Goal: Task Accomplishment & Management: Manage account settings

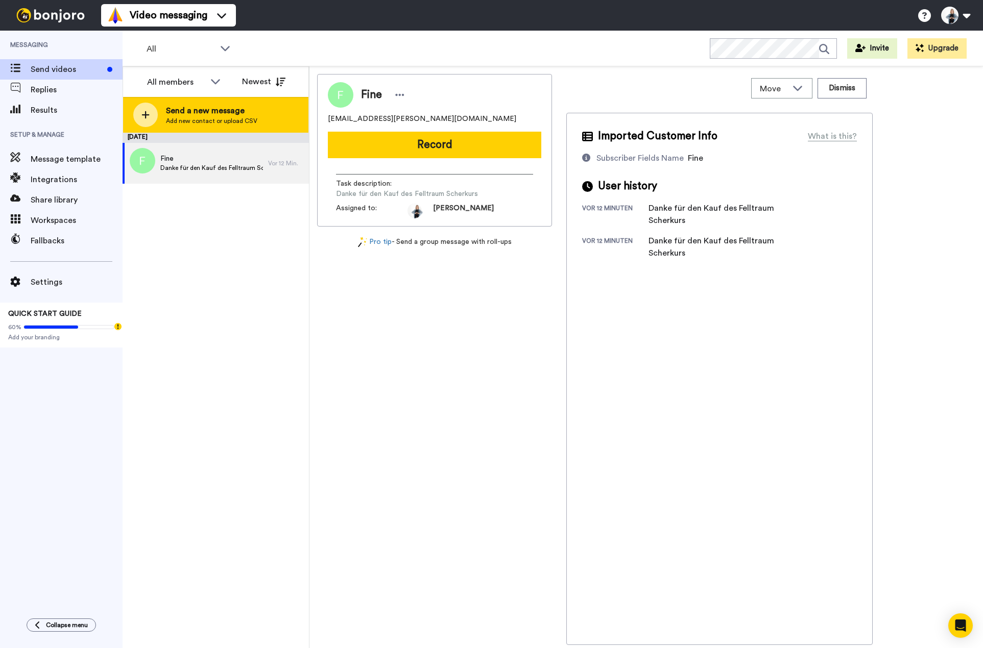
click at [202, 115] on span "Send a new message" at bounding box center [211, 111] width 91 height 12
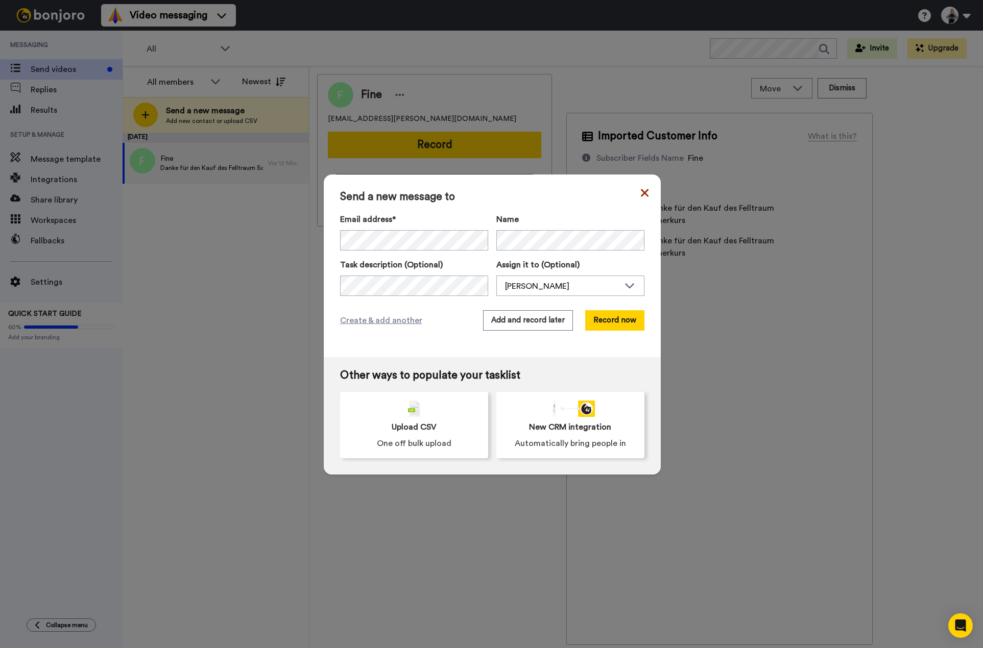
click at [640, 197] on icon at bounding box center [644, 193] width 8 height 8
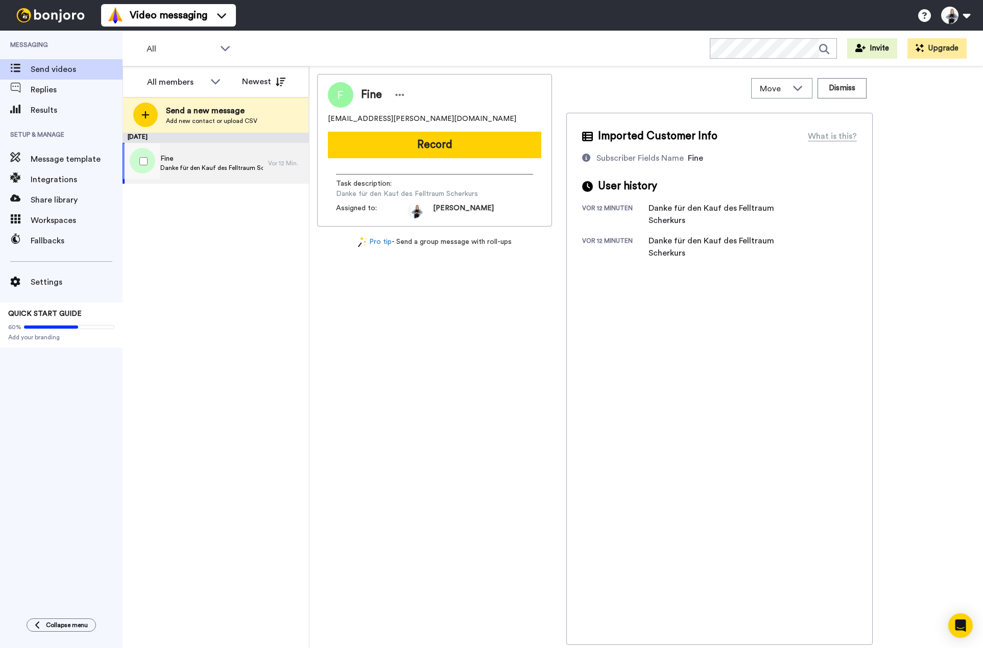
click at [246, 160] on span "Fine" at bounding box center [211, 159] width 103 height 10
click at [156, 164] on div at bounding box center [141, 161] width 37 height 36
click at [43, 281] on span "Settings" at bounding box center [77, 282] width 92 height 12
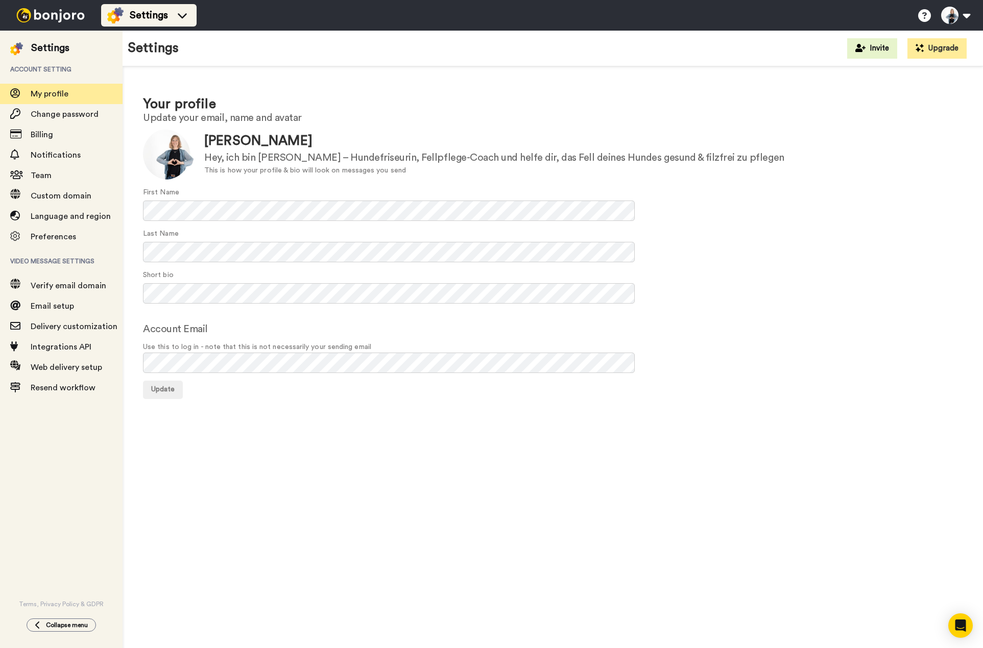
click at [155, 8] on span "Settings" at bounding box center [149, 15] width 38 height 14
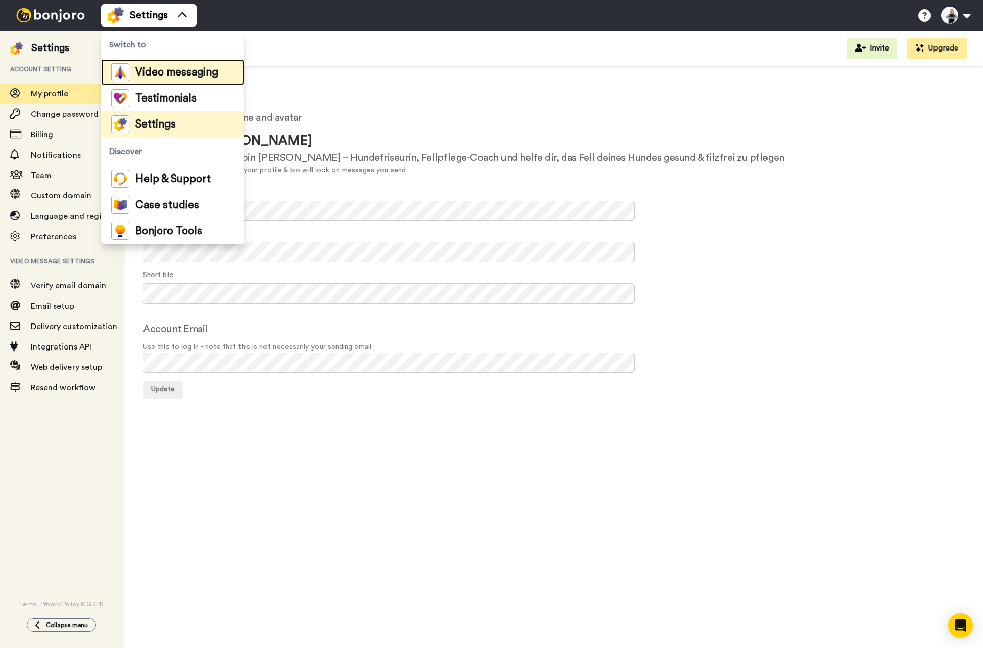
click at [153, 65] on div "Video messaging" at bounding box center [164, 72] width 107 height 18
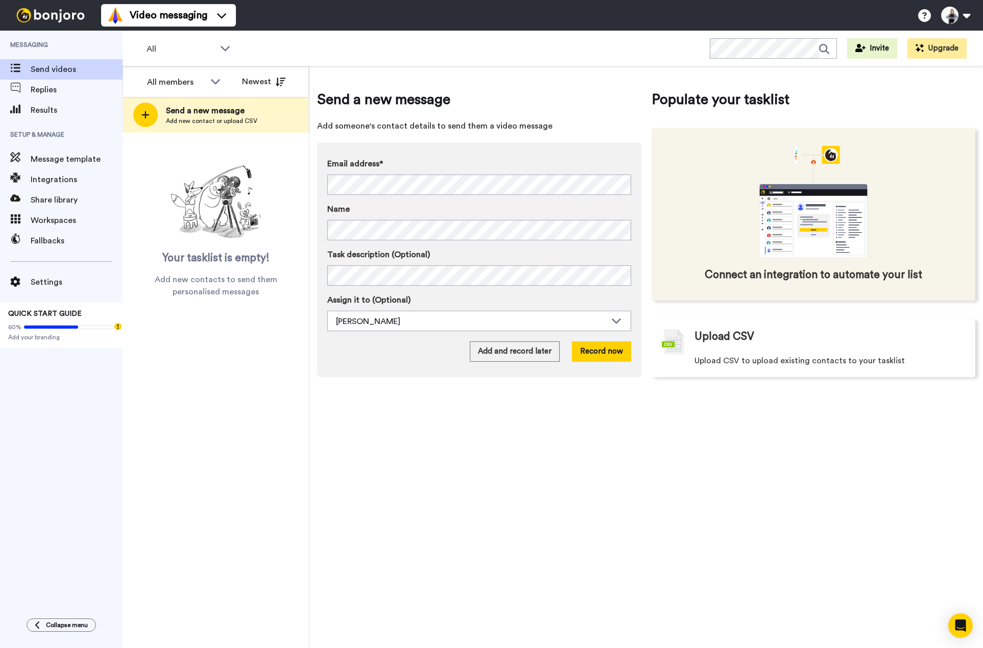
click at [789, 271] on span "Connect an integration to automate your list" at bounding box center [812, 274] width 217 height 15
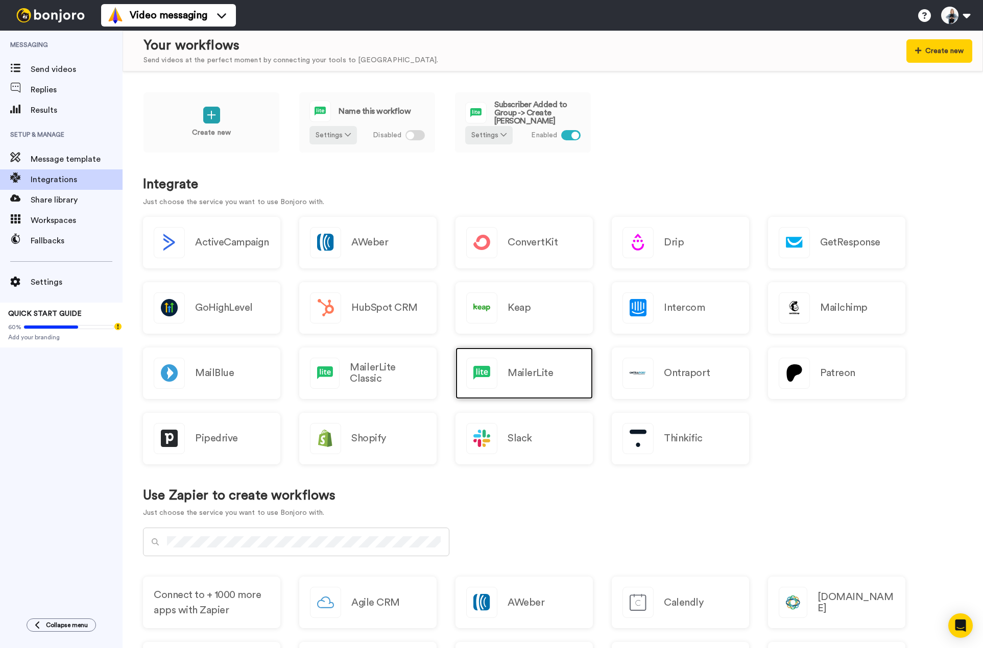
click at [479, 373] on img at bounding box center [482, 373] width 30 height 30
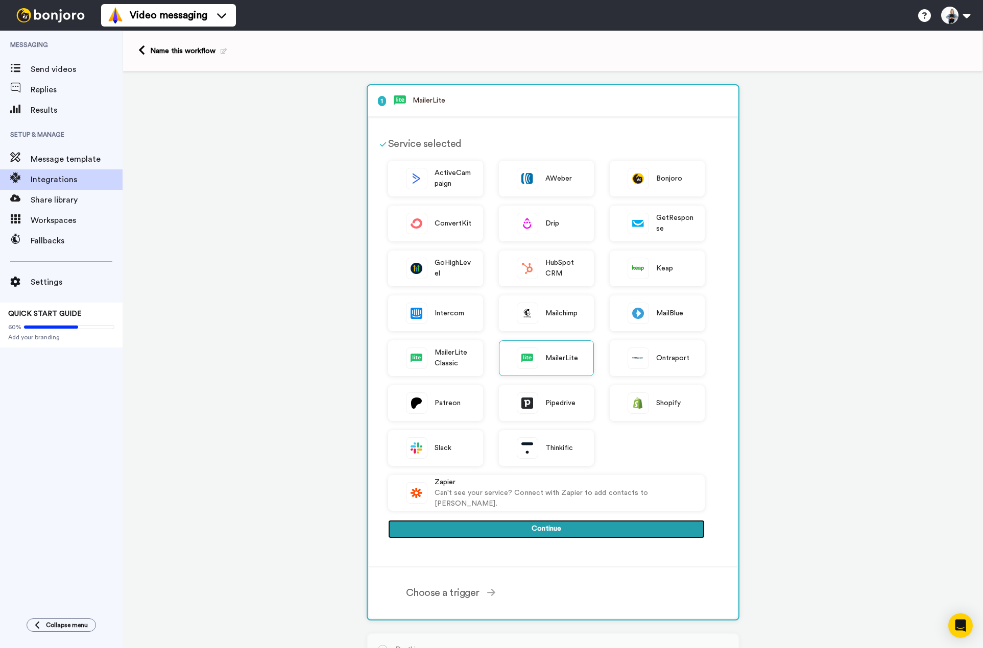
click at [538, 529] on button "Continue" at bounding box center [546, 529] width 316 height 18
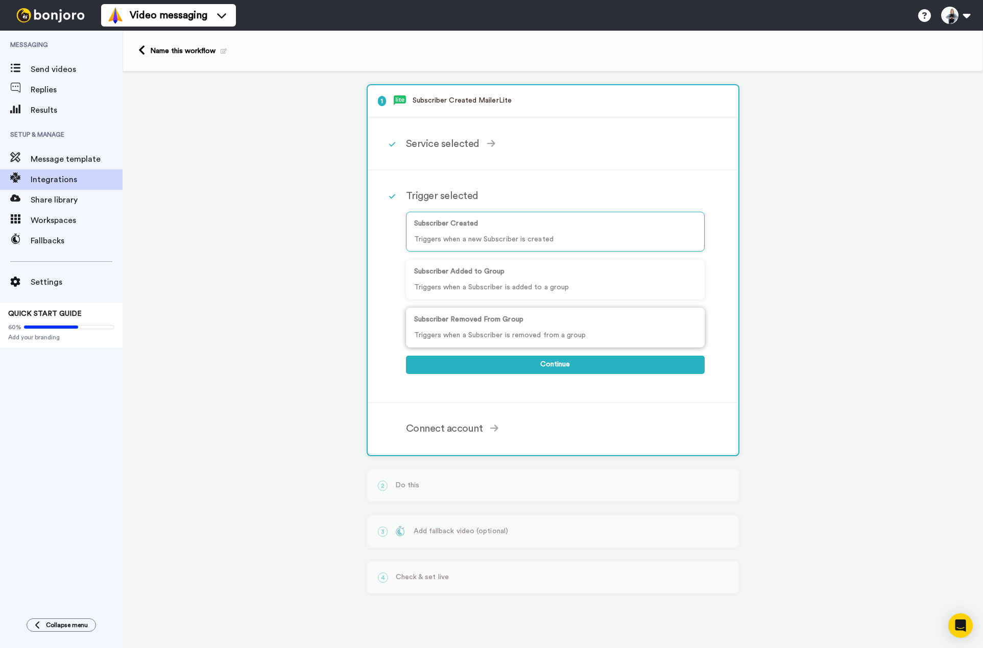
click at [529, 326] on div "Subscriber Removed From Group Triggers when a Subscriber is removed from a group" at bounding box center [555, 328] width 299 height 40
click at [500, 283] on p "Triggers when a Subscriber is added to a group" at bounding box center [555, 287] width 282 height 11
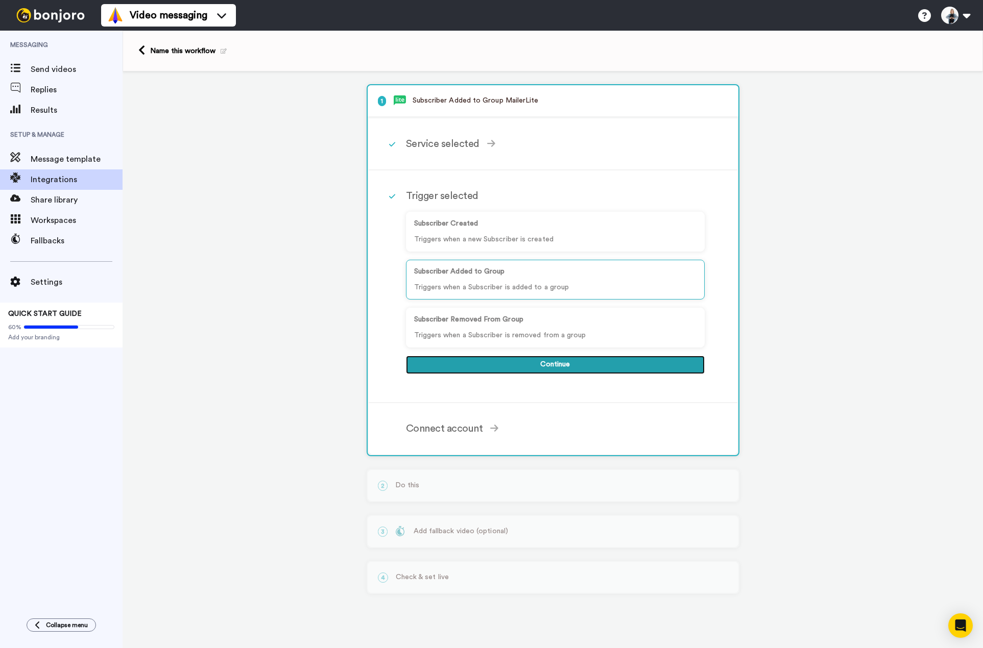
click at [551, 361] on button "Continue" at bounding box center [555, 365] width 299 height 18
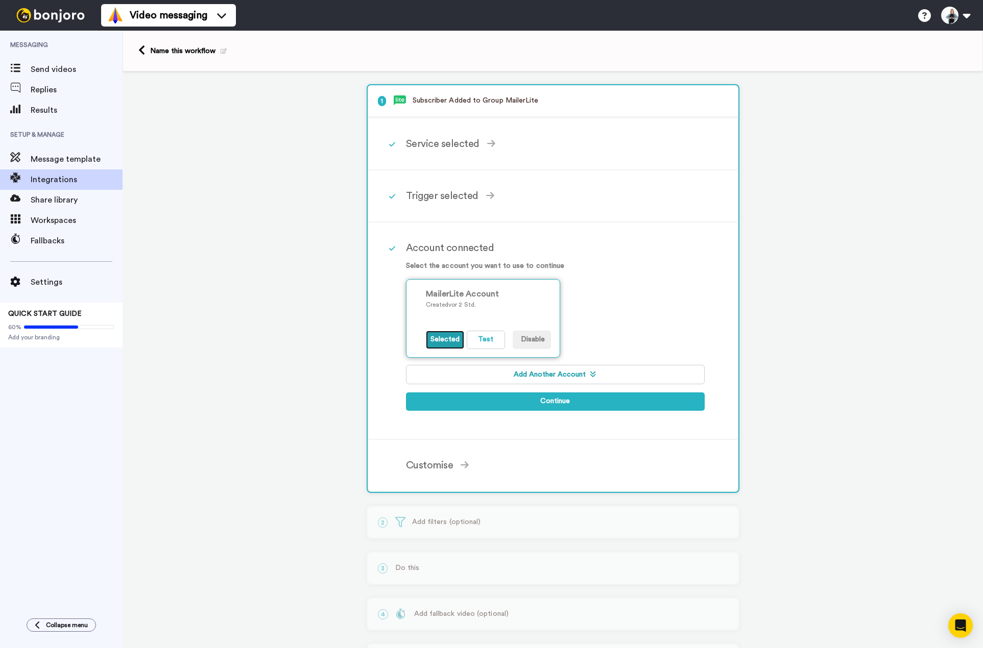
click at [441, 338] on button "Selected" at bounding box center [445, 340] width 38 height 18
click at [547, 399] on button "Continue" at bounding box center [555, 402] width 299 height 18
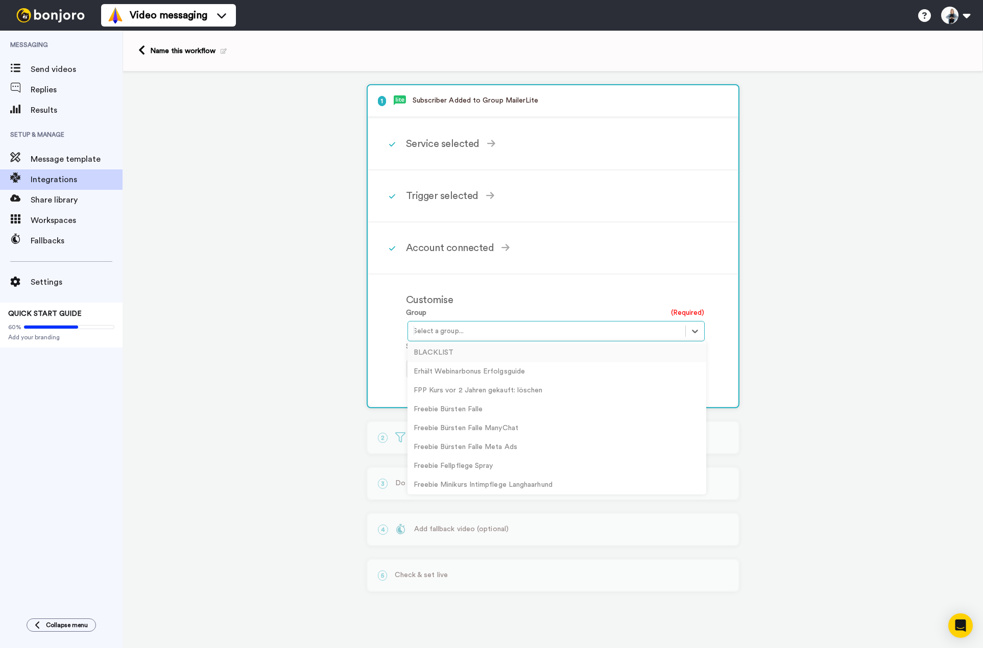
click at [506, 335] on div at bounding box center [546, 331] width 267 height 12
click at [475, 433] on div "Kurs: Felltraum Scherkurs" at bounding box center [556, 432] width 299 height 19
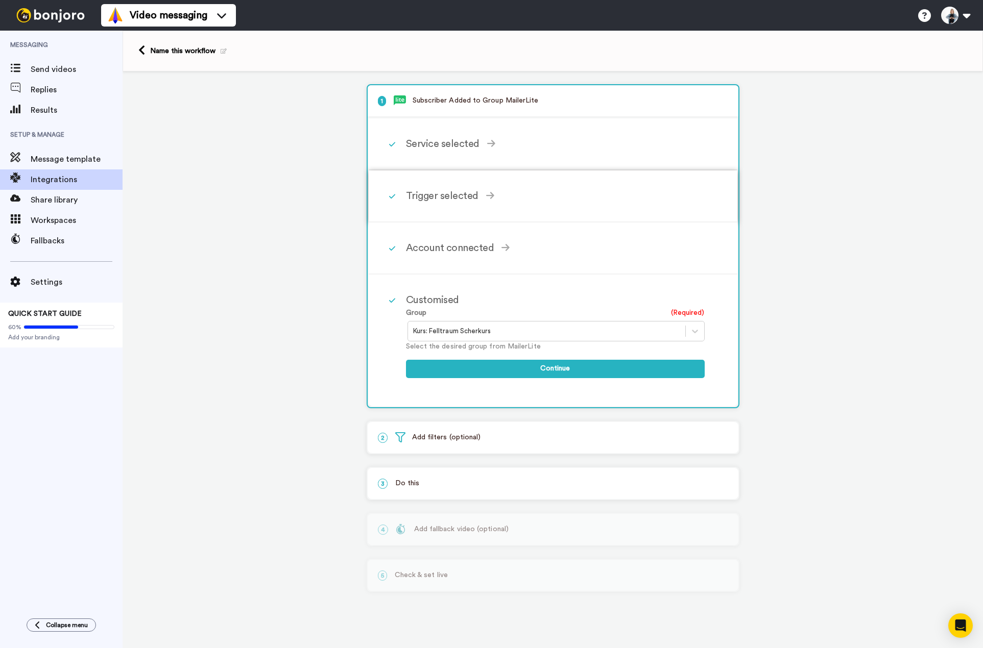
click at [465, 187] on div "Trigger selected Subscriber Created Triggers when a new Subscriber is created S…" at bounding box center [566, 196] width 321 height 31
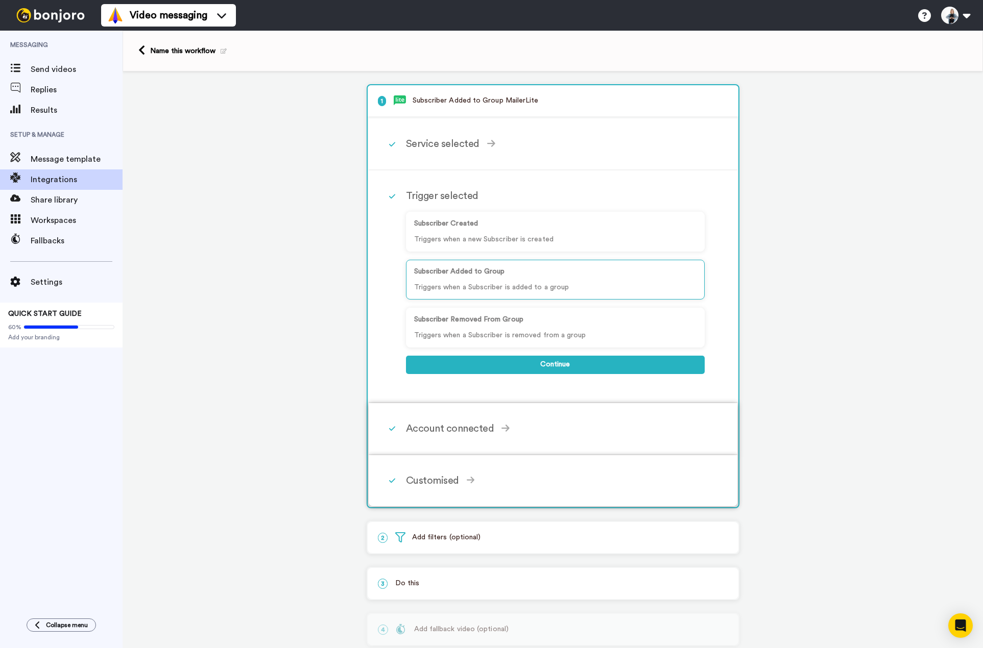
click at [471, 427] on div "Account connected" at bounding box center [555, 428] width 299 height 15
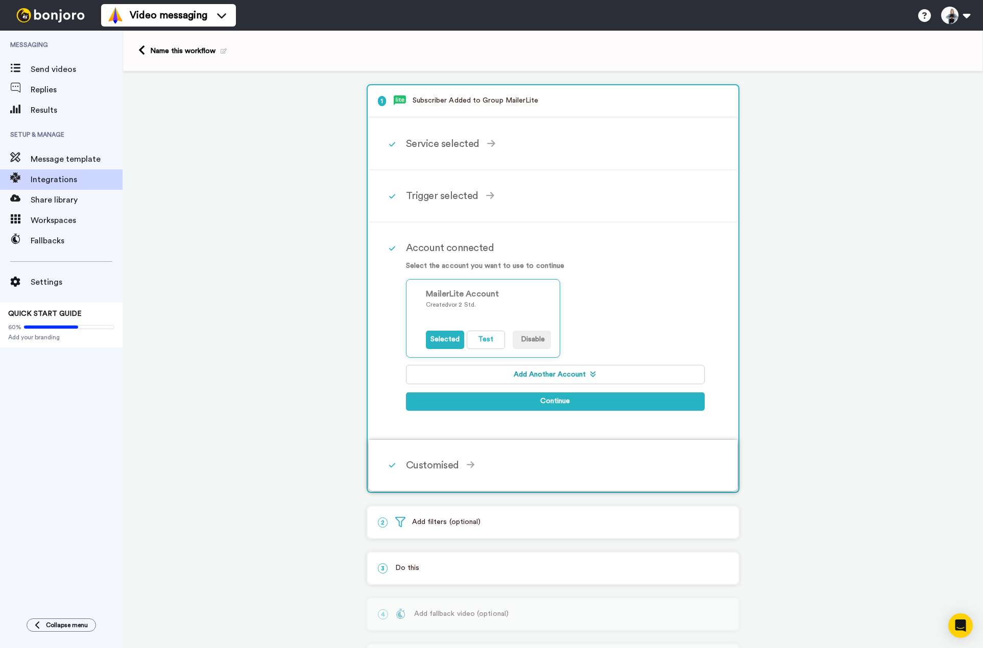
click at [465, 458] on div "Customised" at bounding box center [555, 465] width 299 height 15
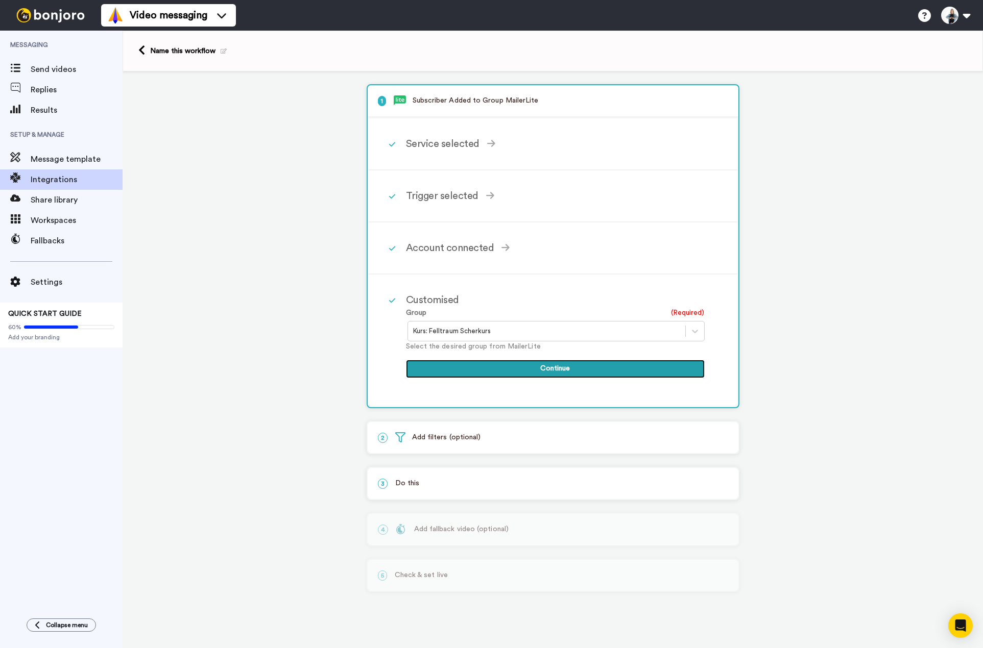
click at [535, 373] on button "Continue" at bounding box center [555, 369] width 299 height 18
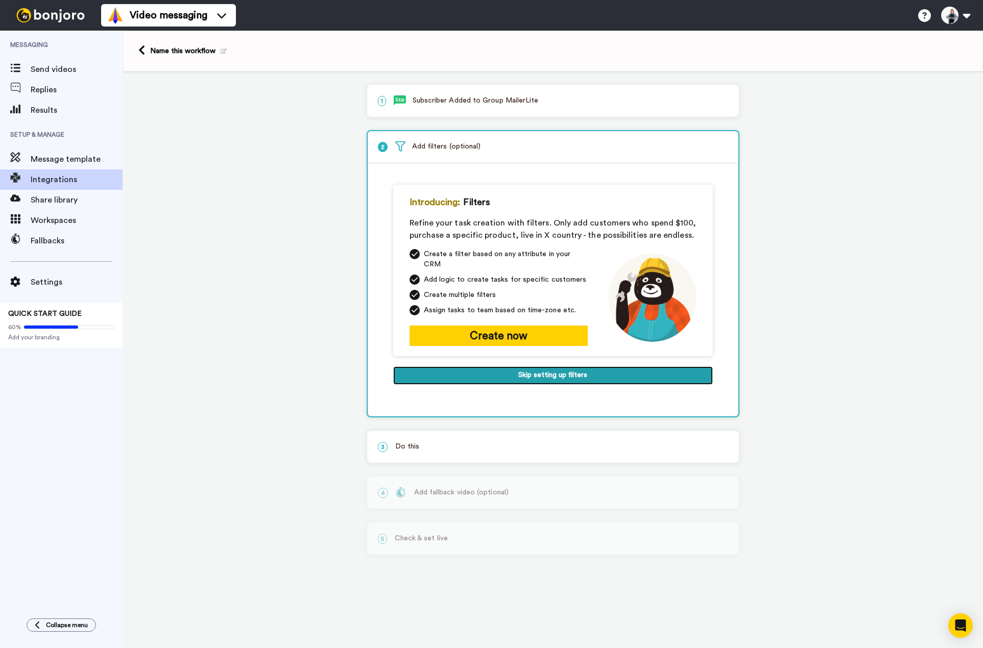
click at [550, 367] on button "Skip setting up filters" at bounding box center [553, 376] width 320 height 18
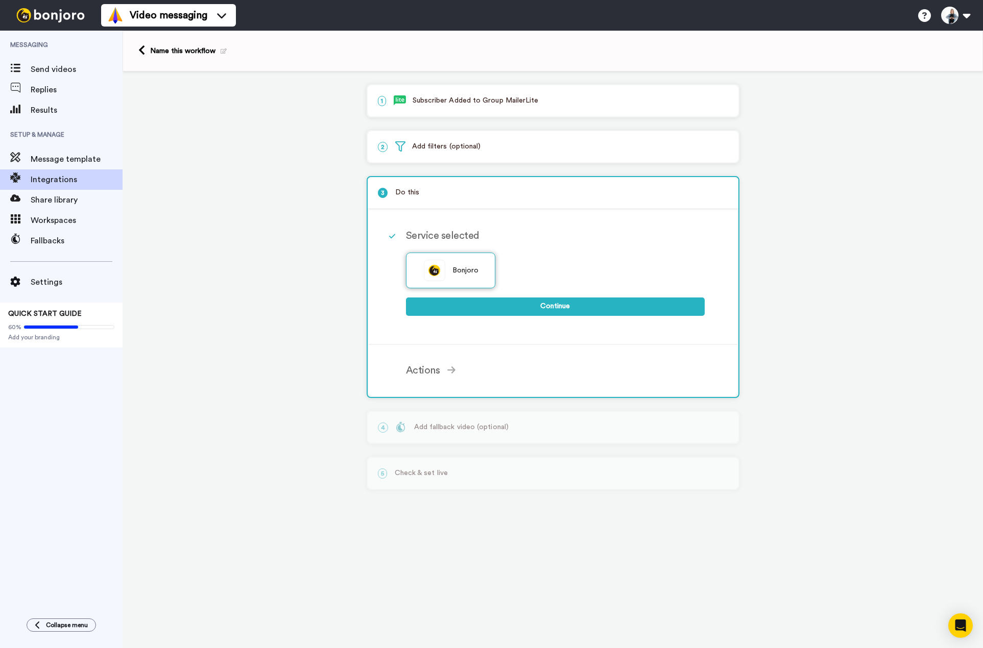
click at [463, 270] on span "Bonjoro" at bounding box center [465, 270] width 27 height 11
click at [561, 308] on button "Continue" at bounding box center [555, 307] width 299 height 18
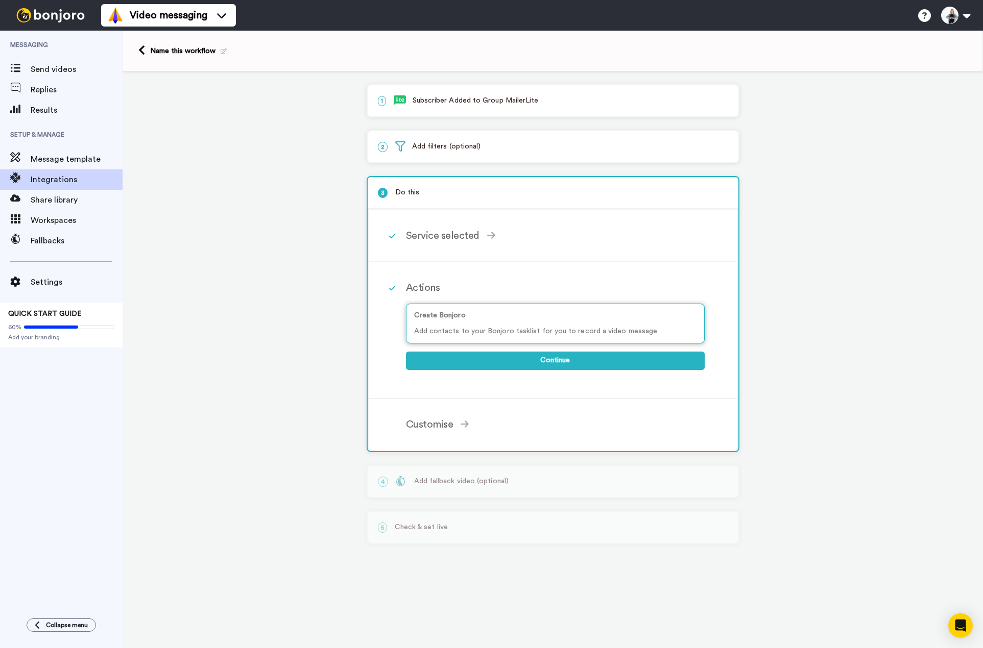
click at [492, 336] on p "Add contacts to your Bonjoro tasklist for you to record a video message" at bounding box center [555, 331] width 282 height 11
click at [544, 360] on button "Continue" at bounding box center [555, 361] width 299 height 18
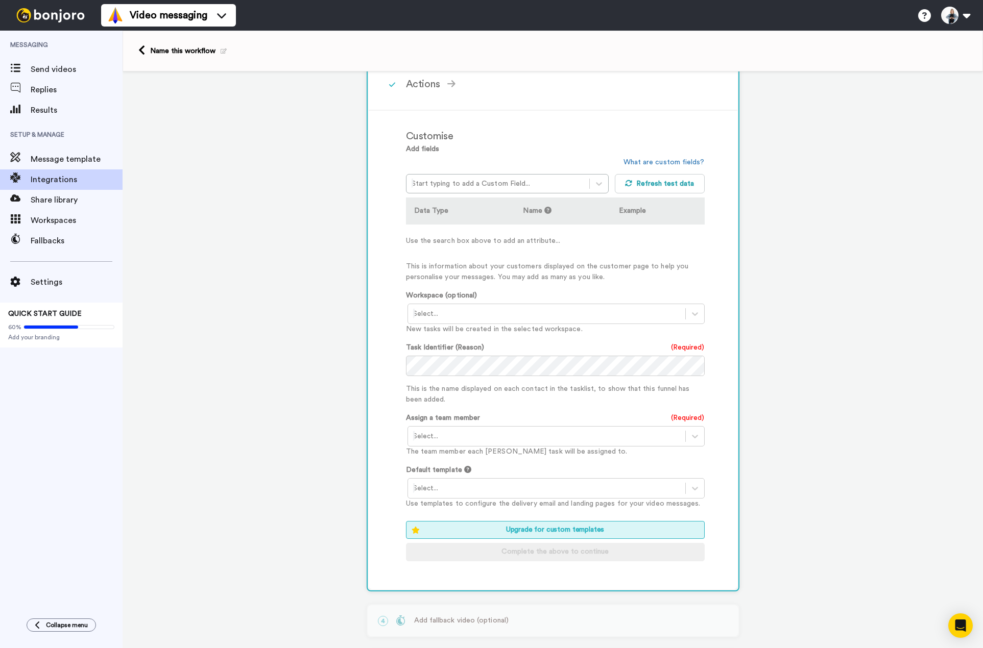
scroll to position [153, 0]
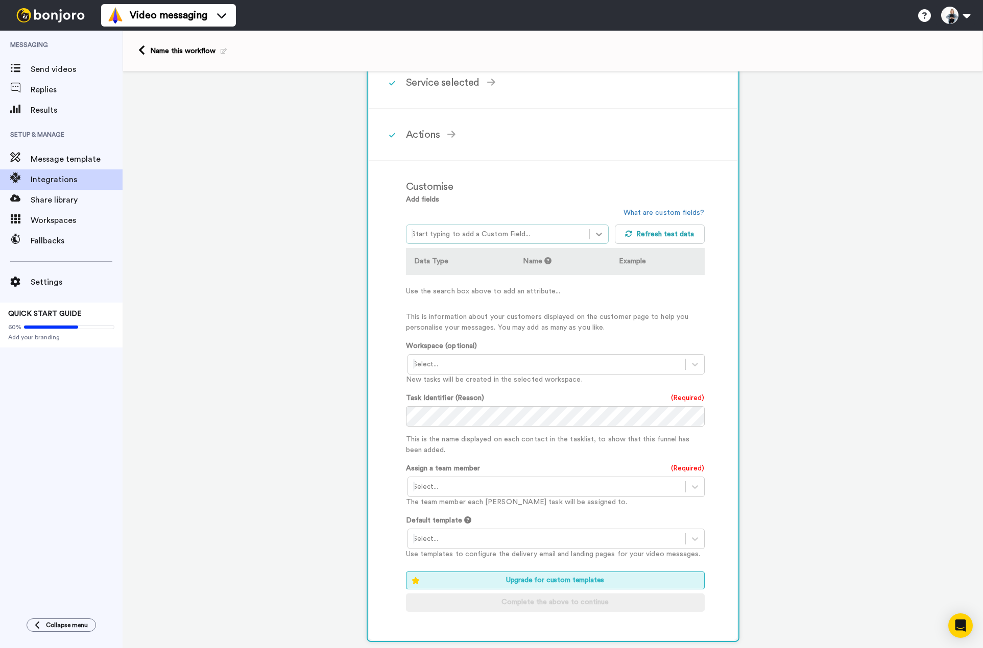
click at [596, 234] on icon at bounding box center [599, 235] width 6 height 4
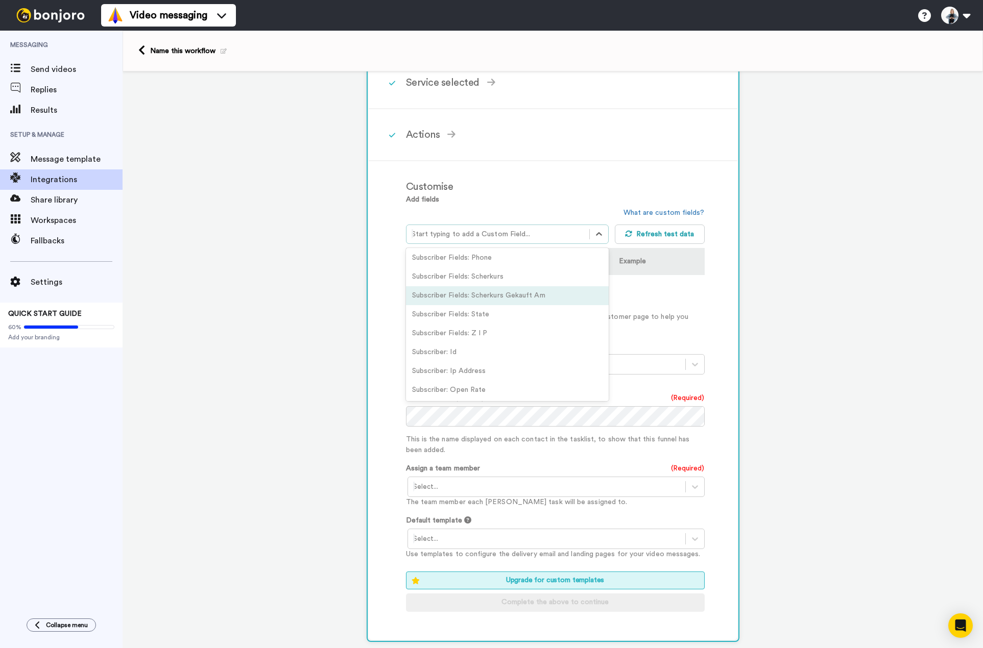
scroll to position [255, 0]
click at [479, 288] on div "Subscriber Fields: Scherkurs Gekauft Am" at bounding box center [507, 287] width 203 height 19
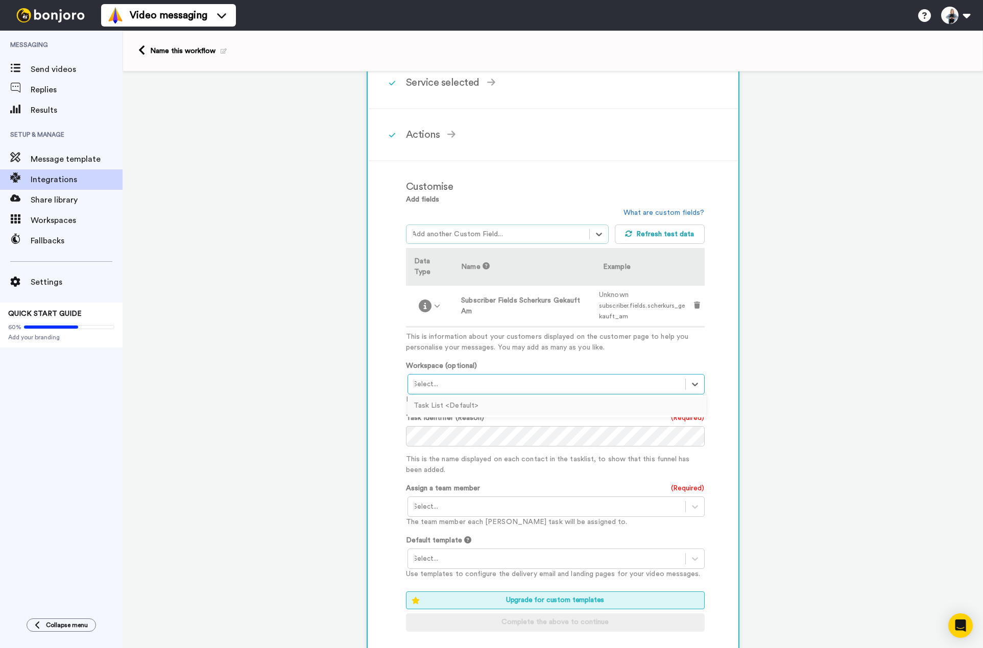
click at [439, 385] on div at bounding box center [546, 384] width 267 height 12
click at [427, 406] on div "Task List <Default>" at bounding box center [556, 406] width 299 height 19
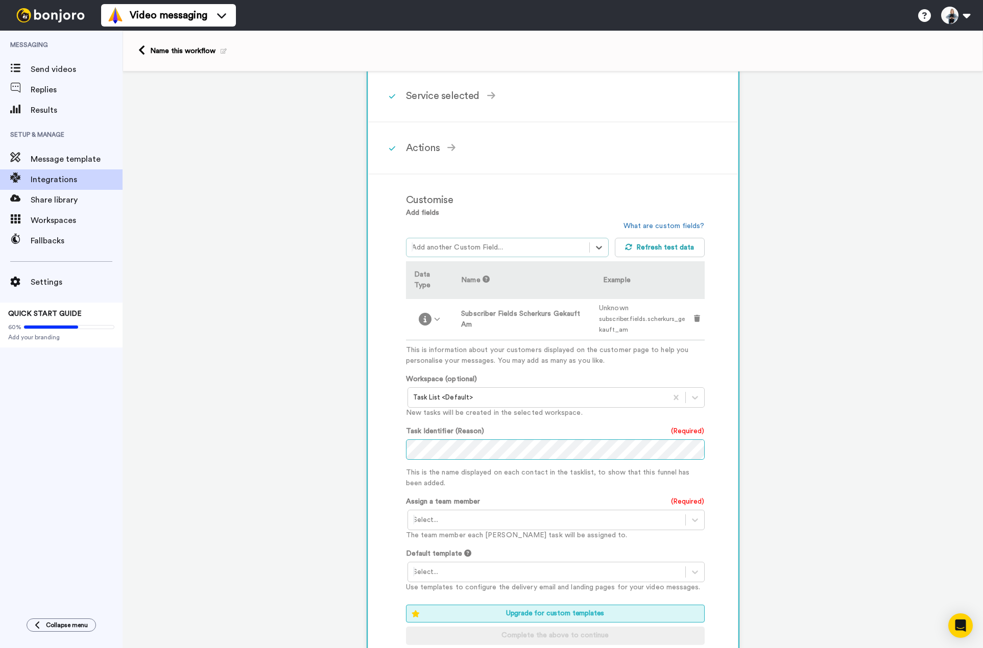
scroll to position [153, 0]
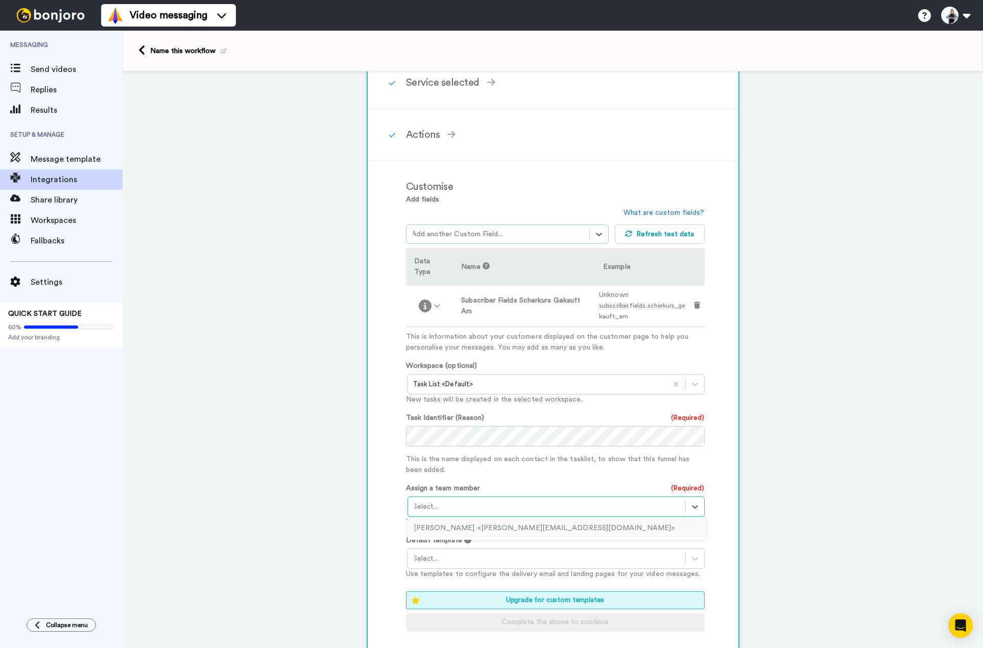
click at [460, 509] on div at bounding box center [546, 507] width 267 height 12
click at [461, 528] on div "Sabine Schweingruber <sabine@schweingruber.cloud>" at bounding box center [556, 528] width 299 height 19
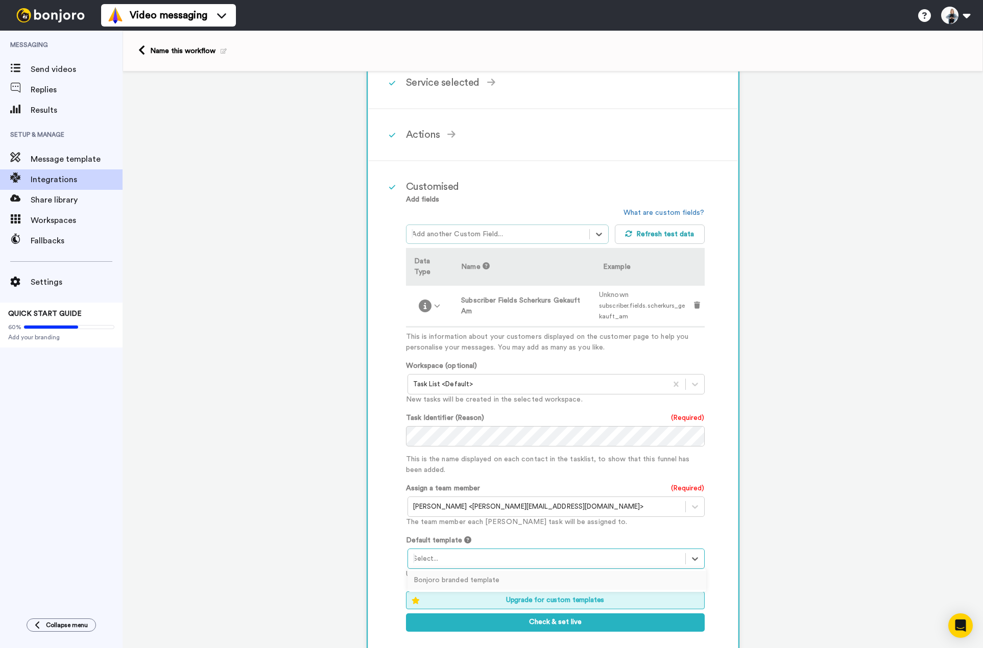
click at [451, 561] on div at bounding box center [546, 559] width 267 height 12
click at [460, 579] on div "Bonjoro branded template" at bounding box center [556, 580] width 299 height 19
click at [465, 384] on div at bounding box center [537, 384] width 249 height 12
click at [464, 384] on div at bounding box center [537, 384] width 249 height 12
click at [413, 228] on div at bounding box center [497, 234] width 173 height 12
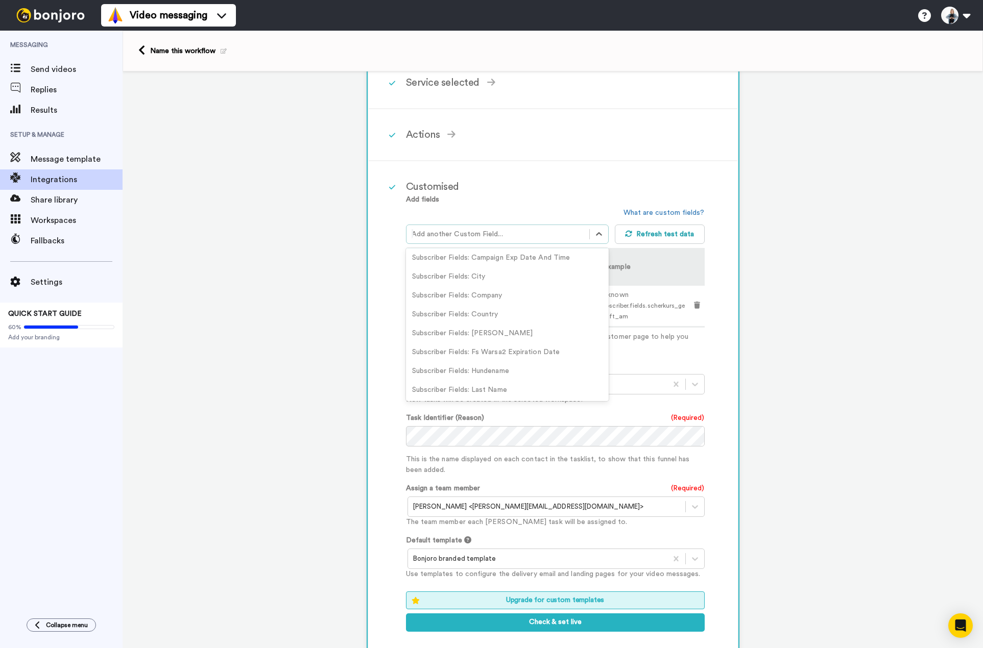
scroll to position [102, 0]
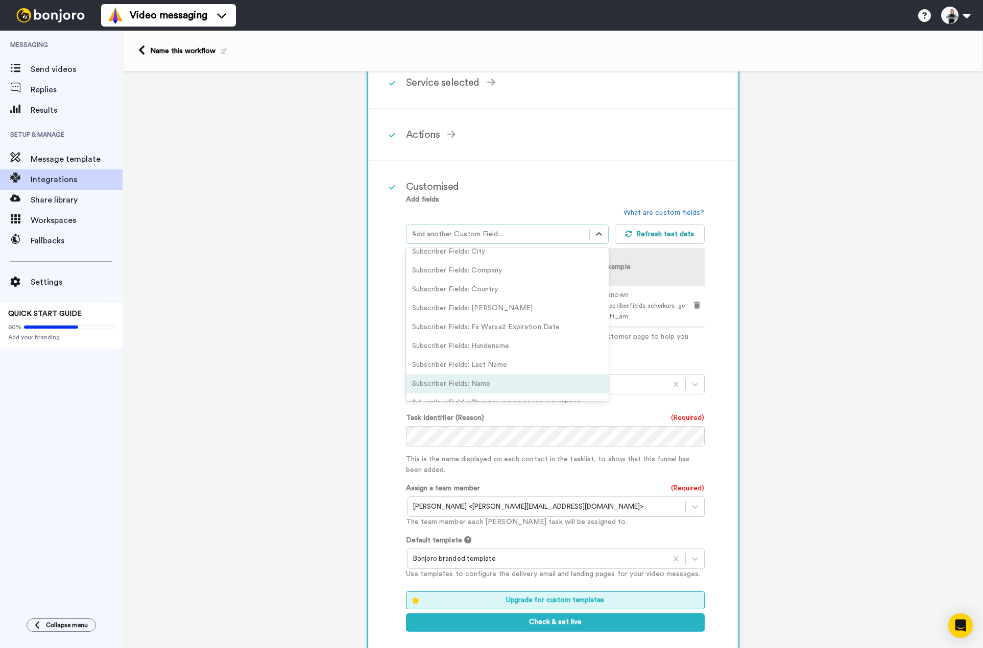
click at [457, 376] on div "Subscriber Fields: Name" at bounding box center [507, 384] width 203 height 19
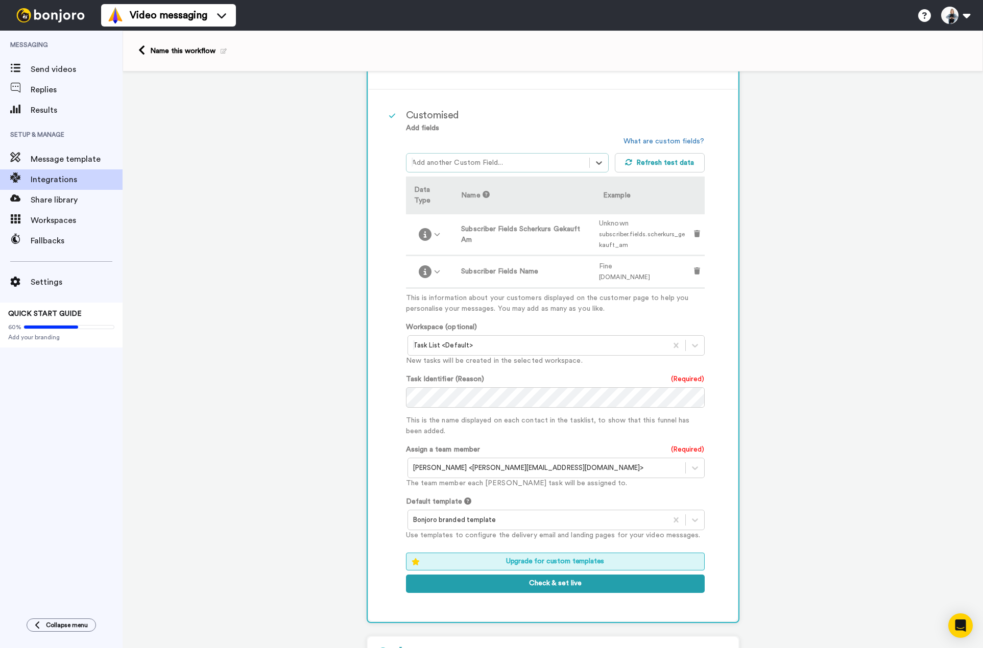
scroll to position [317, 0]
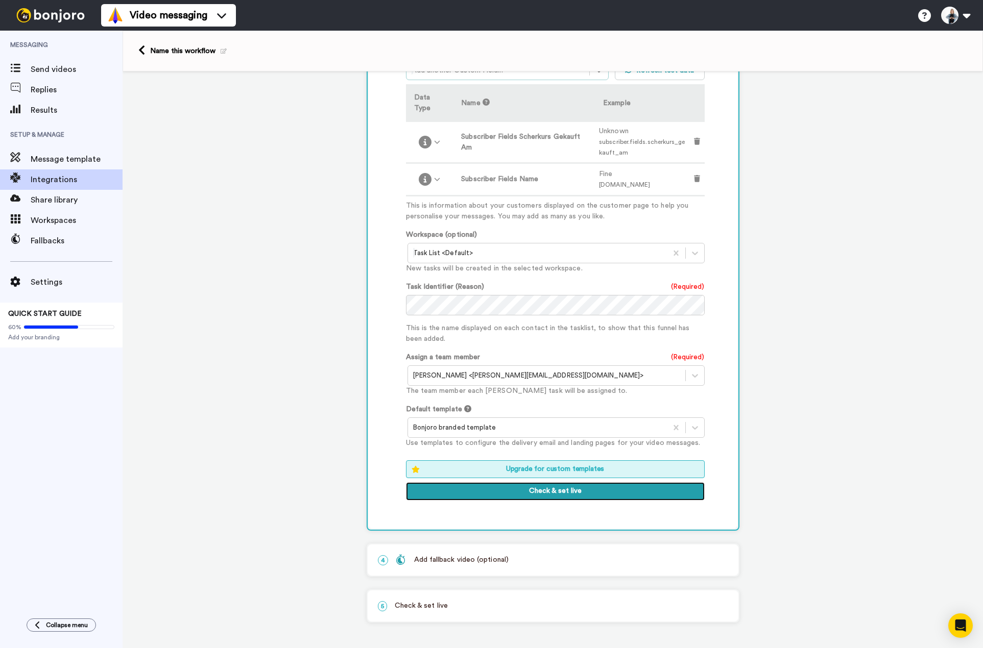
click at [548, 495] on button "Check & set live" at bounding box center [555, 491] width 299 height 18
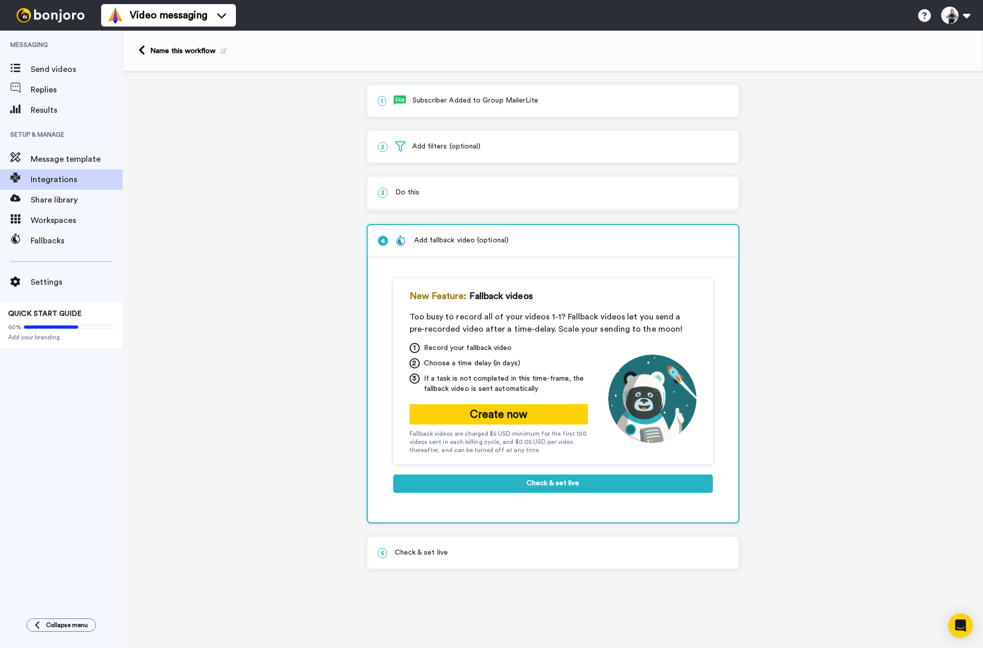
scroll to position [0, 0]
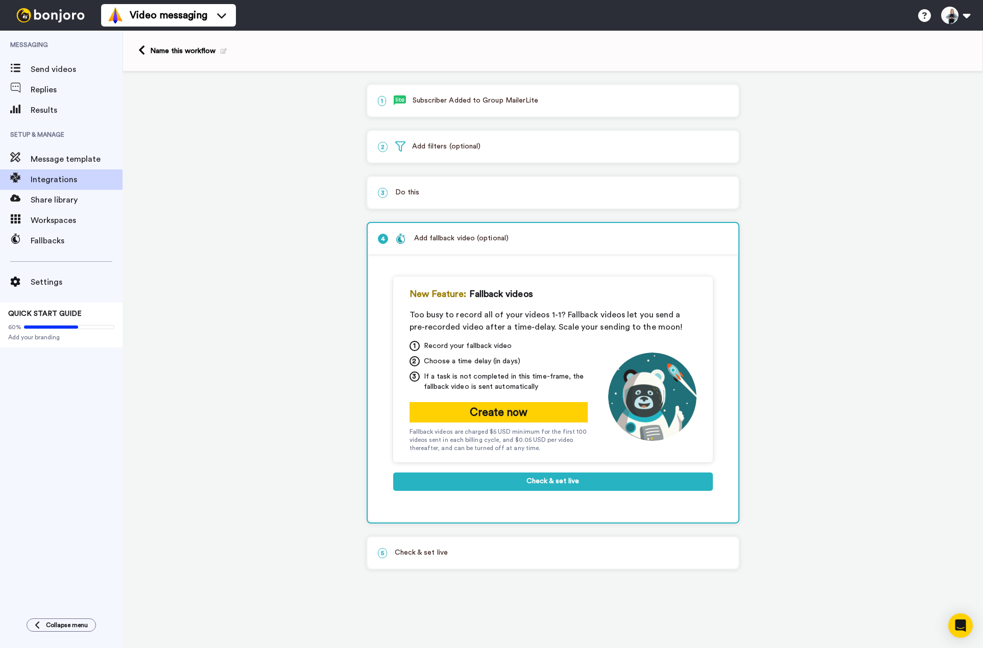
click at [434, 553] on p "5 Check & set live" at bounding box center [553, 553] width 350 height 11
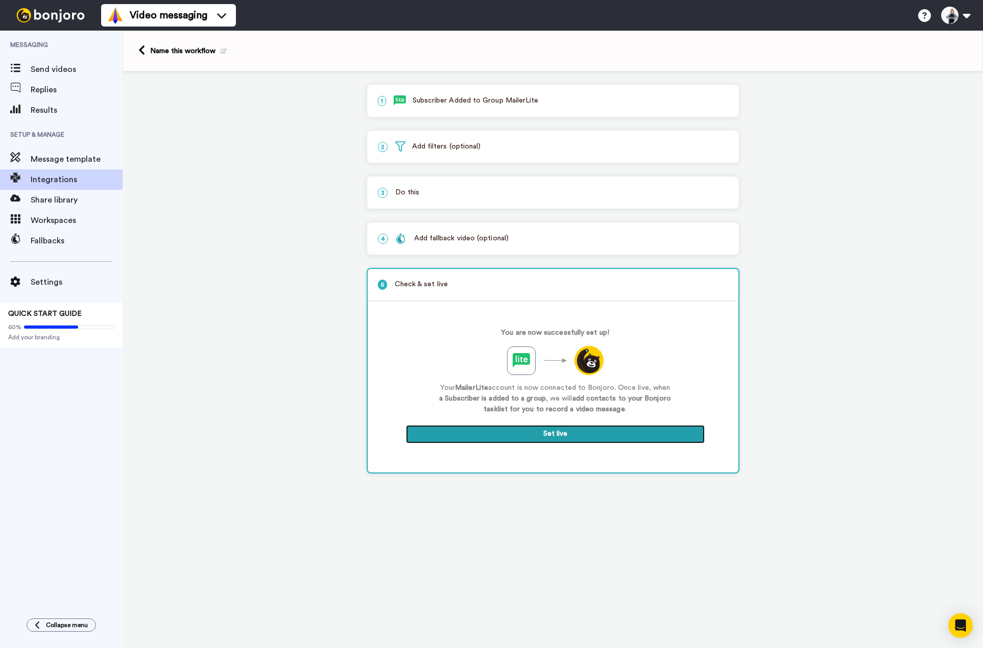
click at [556, 429] on button "Set live" at bounding box center [555, 434] width 299 height 18
click at [223, 52] on icon at bounding box center [224, 51] width 6 height 6
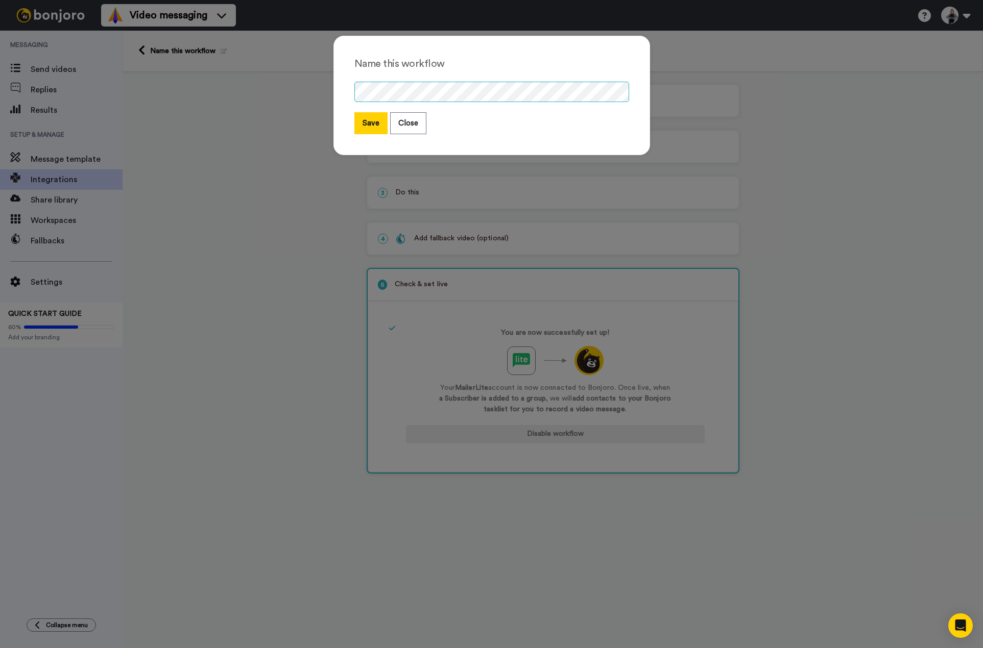
click at [311, 97] on div "Name this workflow Save Close" at bounding box center [491, 324] width 983 height 648
click at [375, 114] on button "Save" at bounding box center [370, 123] width 33 height 22
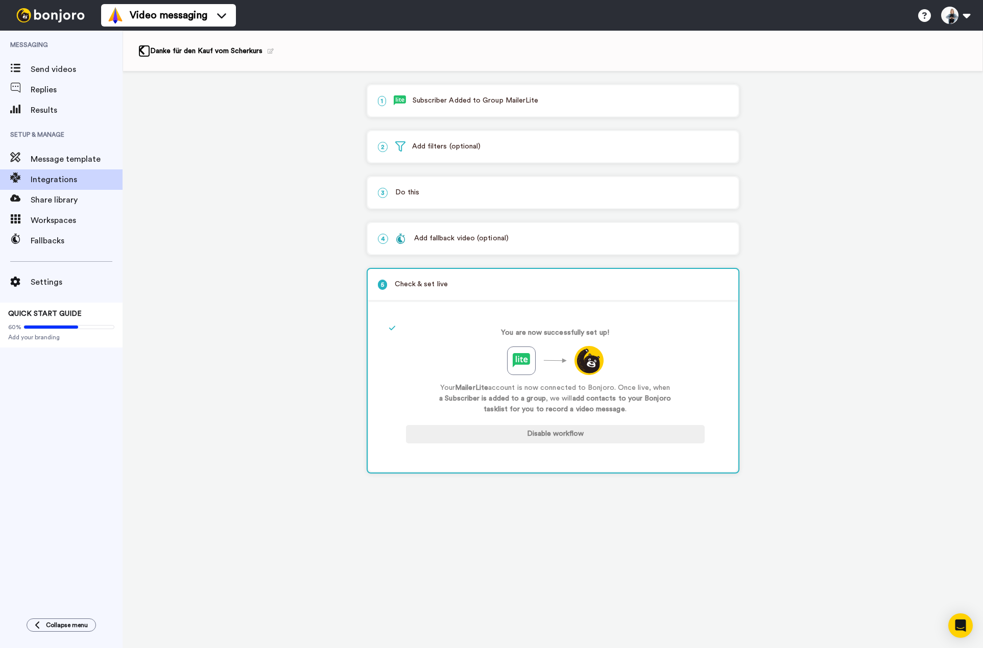
click at [144, 53] on icon at bounding box center [141, 50] width 7 height 11
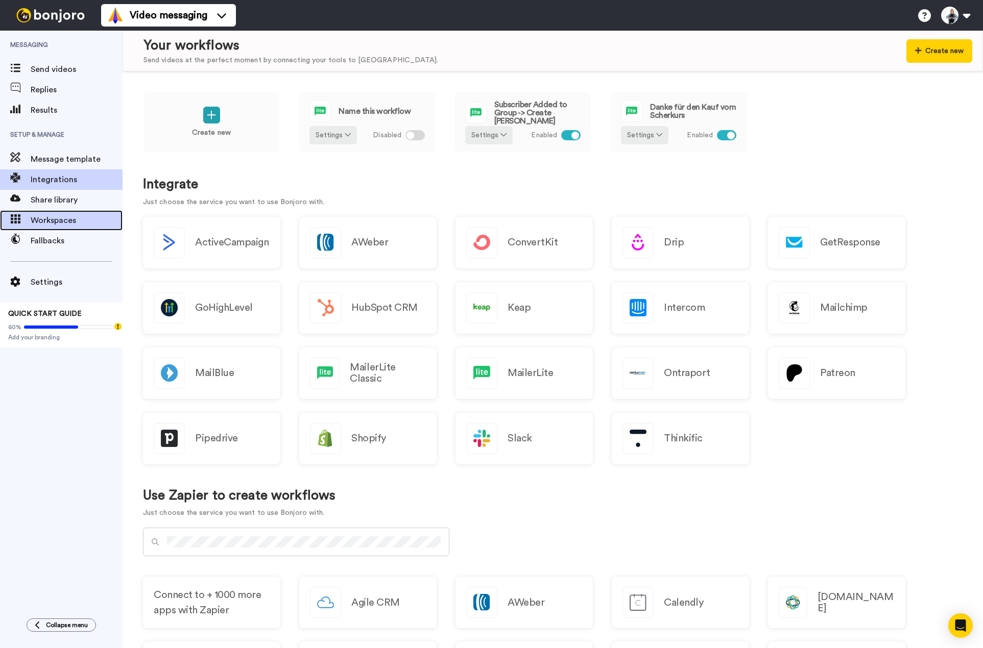
click at [67, 224] on span "Workspaces" at bounding box center [77, 220] width 92 height 12
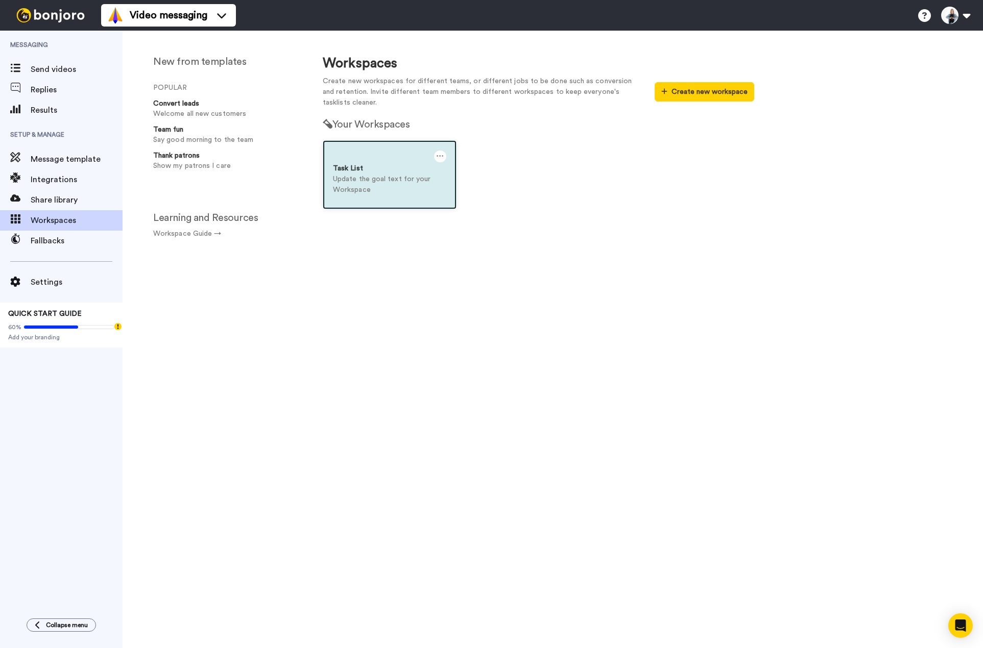
click at [356, 178] on p "Update the goal text for your Workspace" at bounding box center [389, 184] width 113 height 21
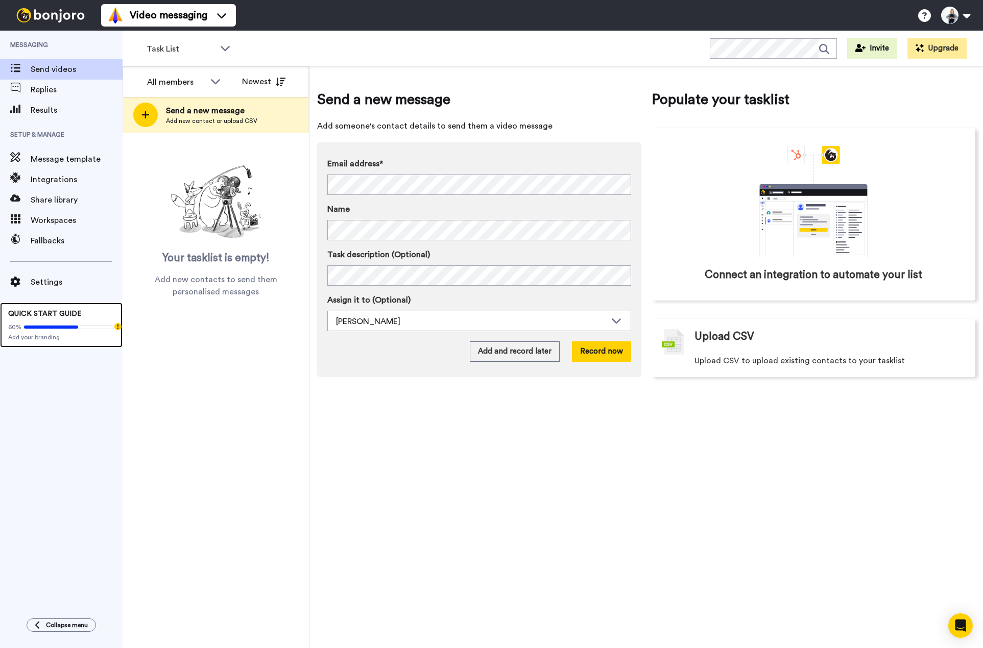
click at [49, 313] on span "QUICK START GUIDE" at bounding box center [45, 313] width 74 height 7
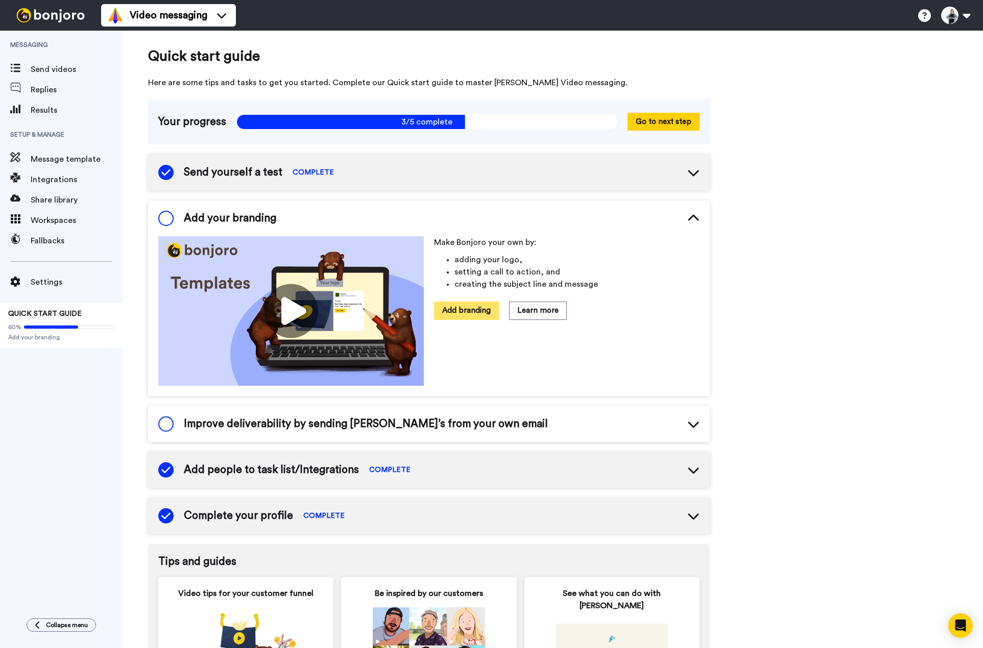
click at [455, 312] on button "Add branding" at bounding box center [466, 311] width 65 height 18
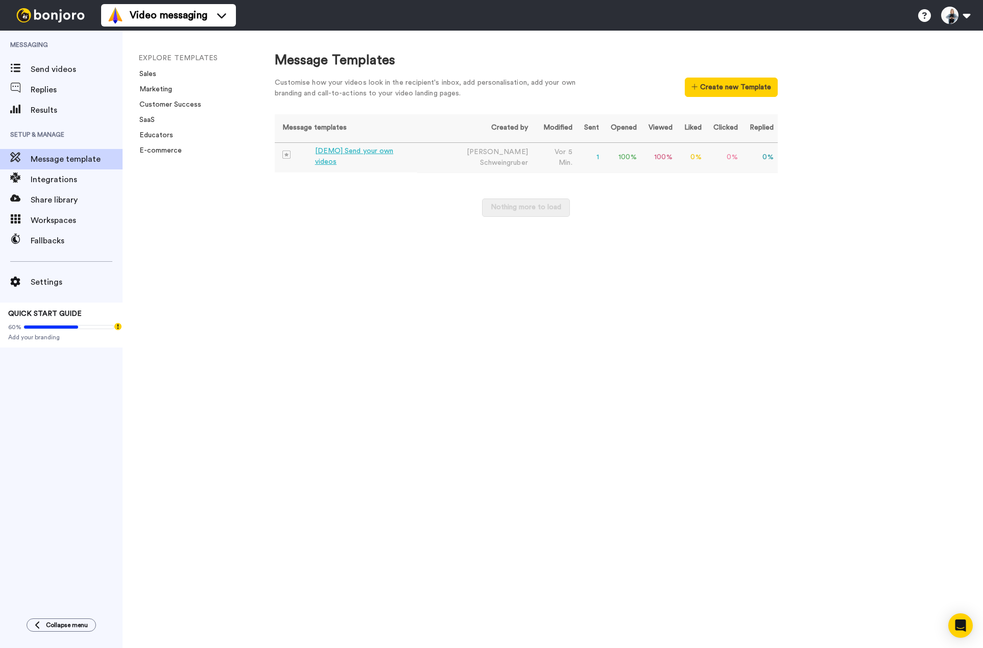
click at [352, 156] on div "[DEMO] Send your own videos" at bounding box center [364, 156] width 98 height 21
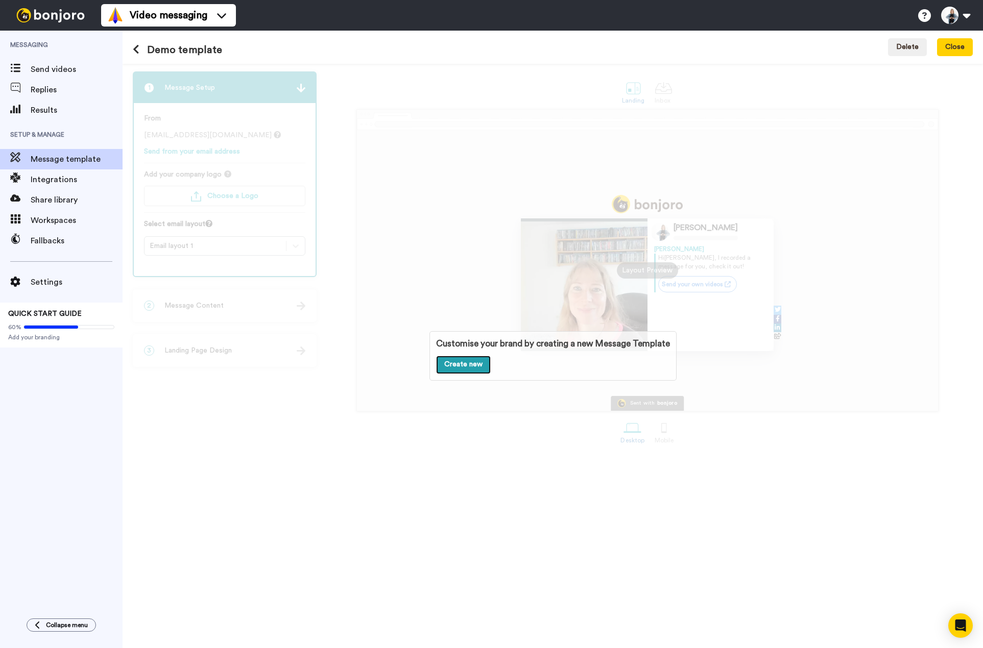
click at [465, 361] on link "Create new" at bounding box center [463, 365] width 55 height 18
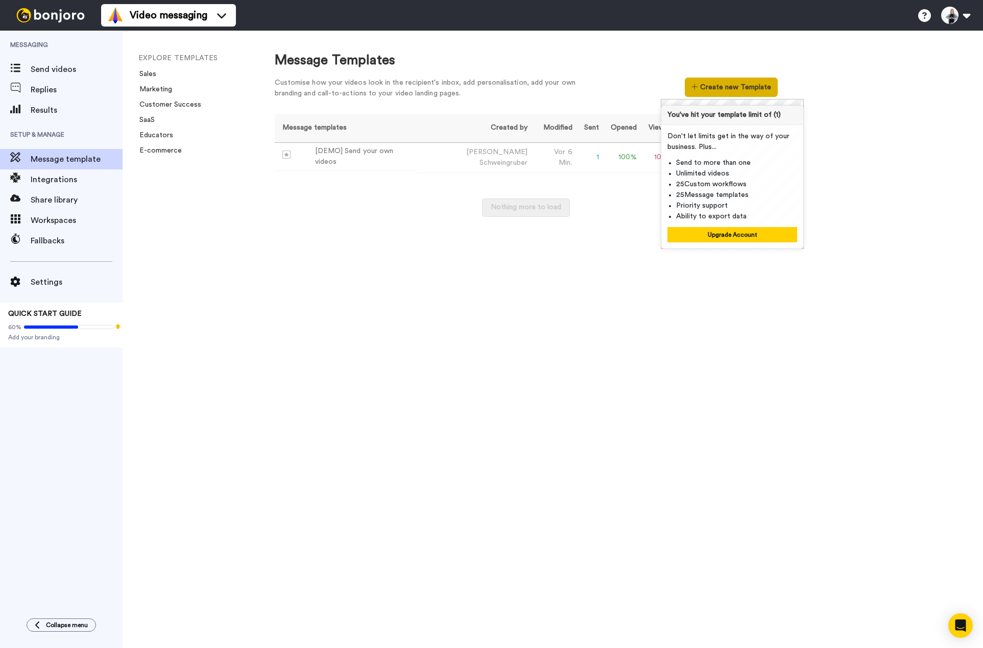
click at [712, 92] on button "Create new Template" at bounding box center [731, 87] width 92 height 19
click at [690, 79] on button "Create new Template" at bounding box center [731, 87] width 92 height 19
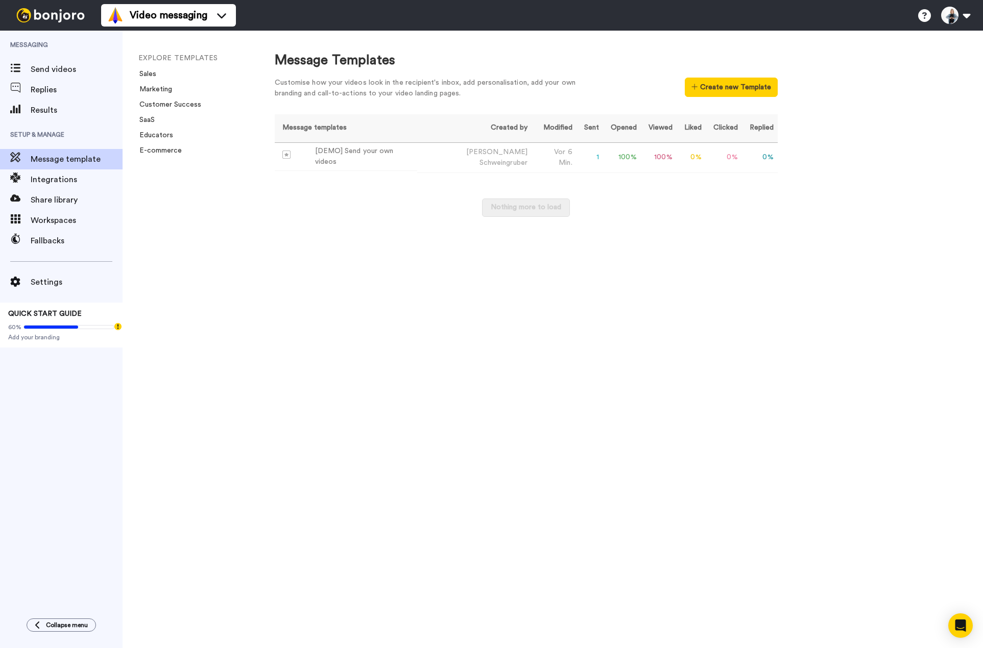
click at [374, 90] on div "Customise how your videos look in the recipient's inbox, add personalisation, a…" at bounding box center [433, 88] width 316 height 21
click at [46, 284] on span "Settings" at bounding box center [77, 282] width 92 height 12
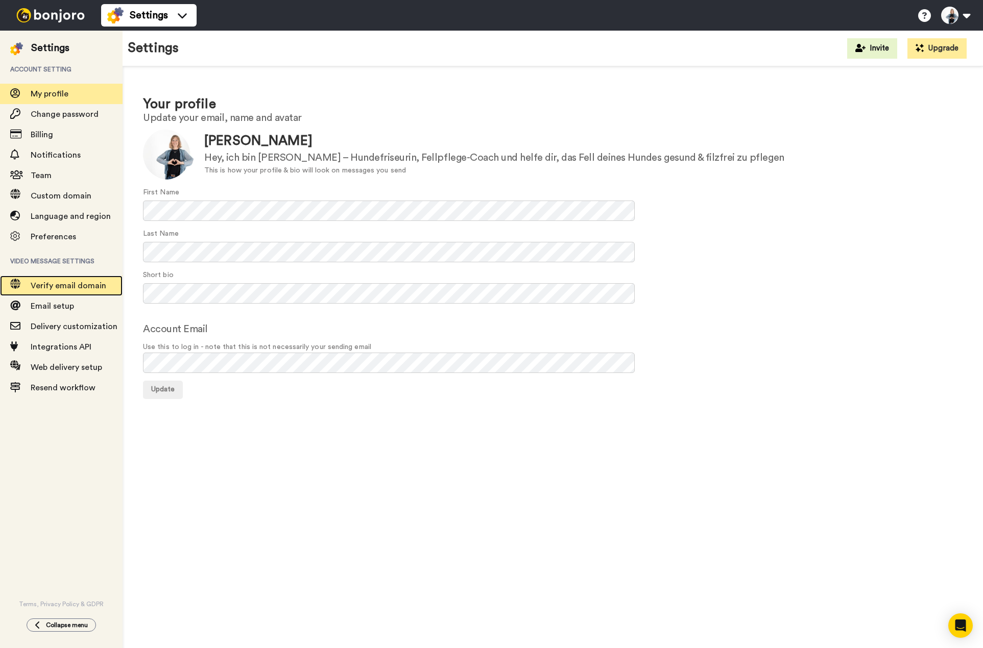
click at [54, 281] on span "Verify email domain" at bounding box center [77, 286] width 92 height 12
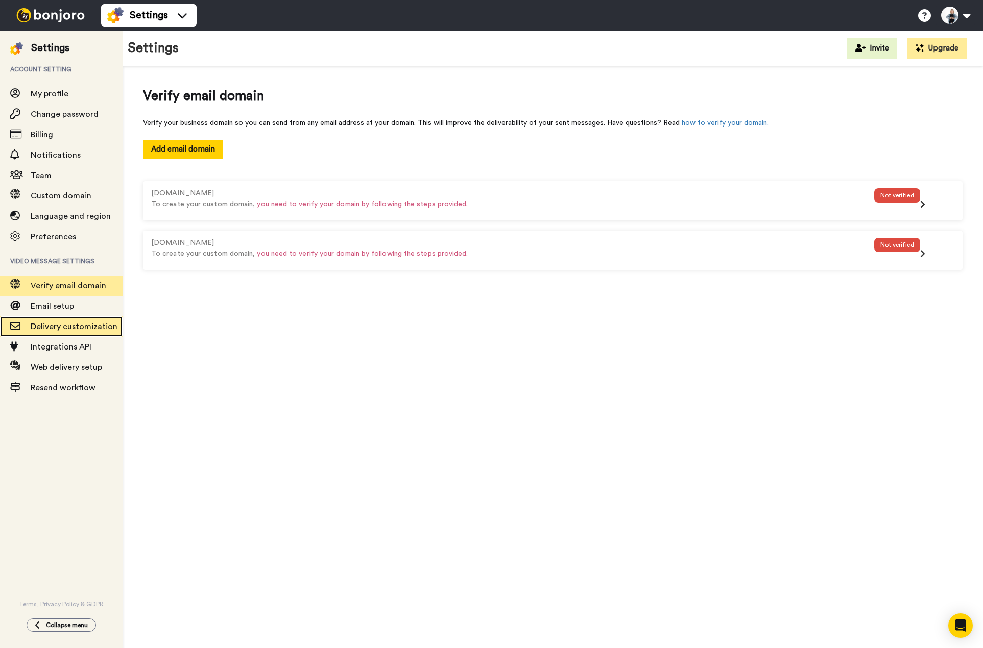
click at [40, 324] on span "Delivery customization" at bounding box center [74, 327] width 87 height 8
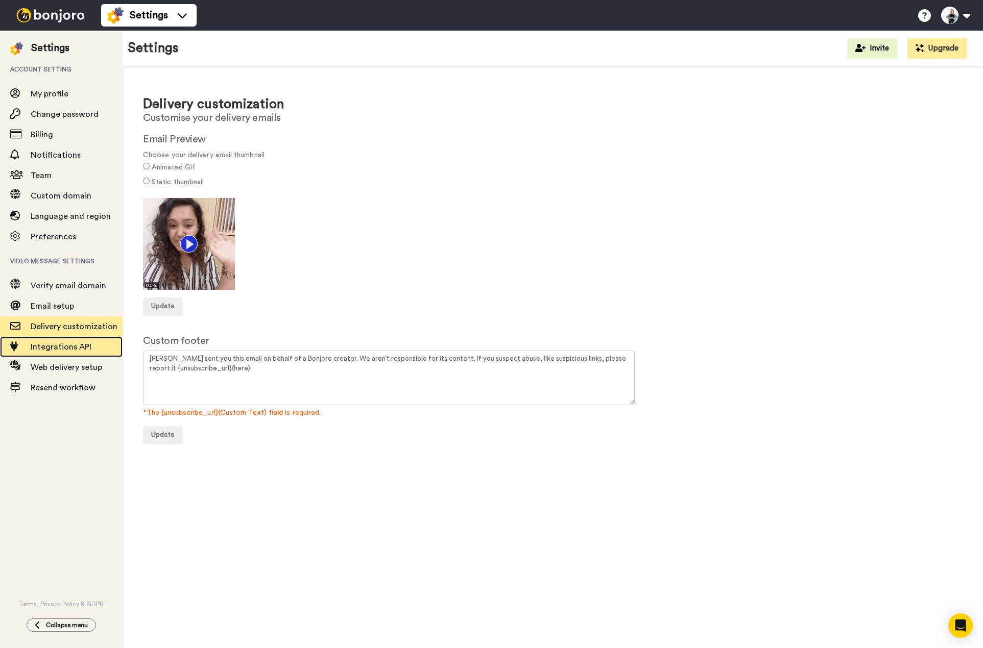
click at [45, 347] on span "Integrations API" at bounding box center [61, 347] width 61 height 8
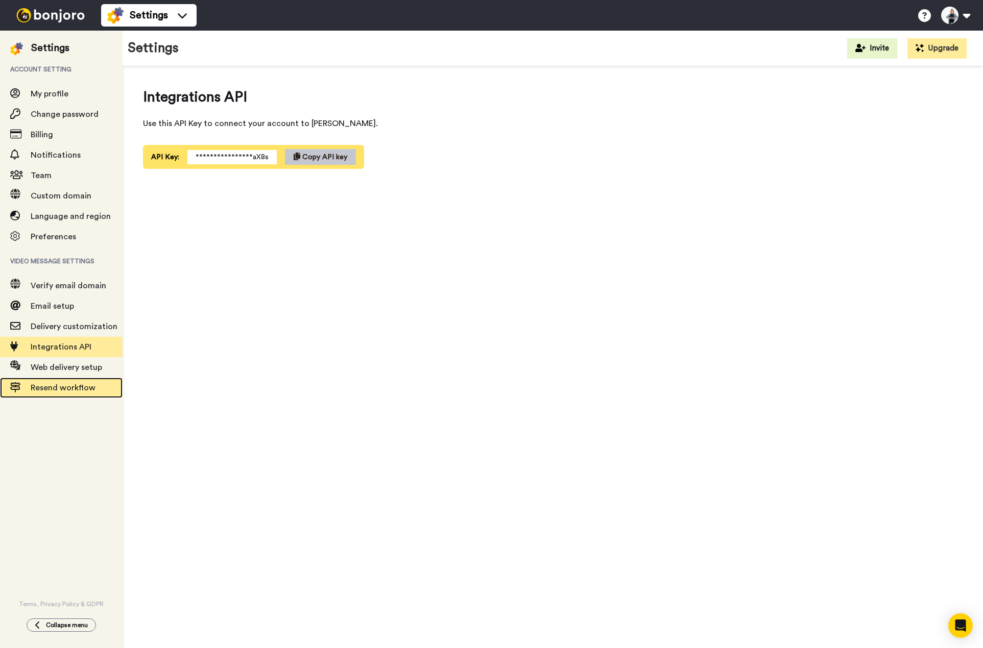
click at [66, 387] on span "Resend workflow" at bounding box center [63, 388] width 65 height 8
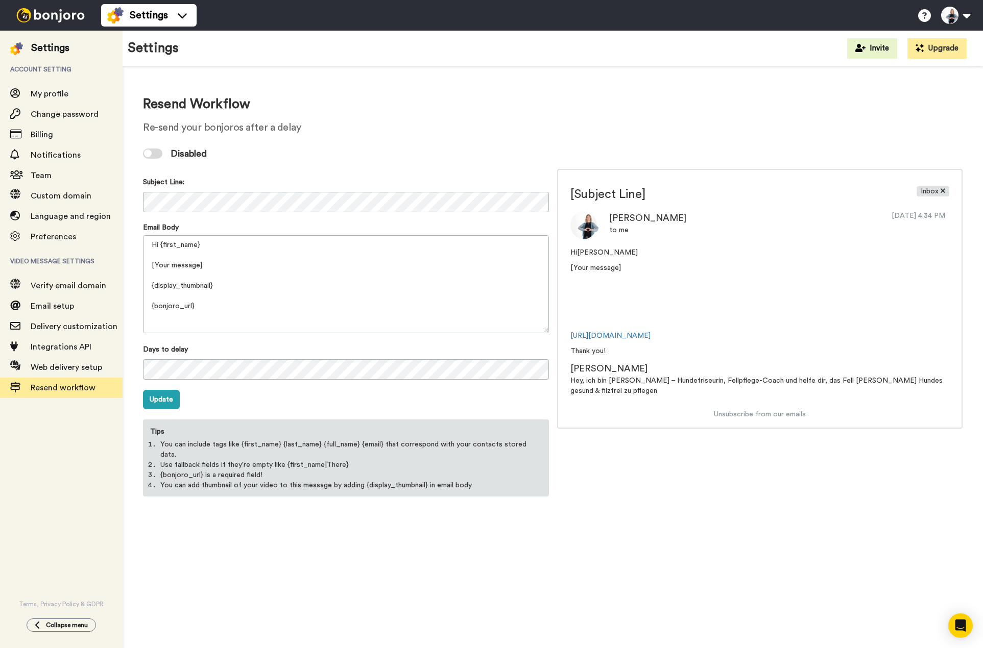
click at [159, 152] on div at bounding box center [152, 154] width 19 height 10
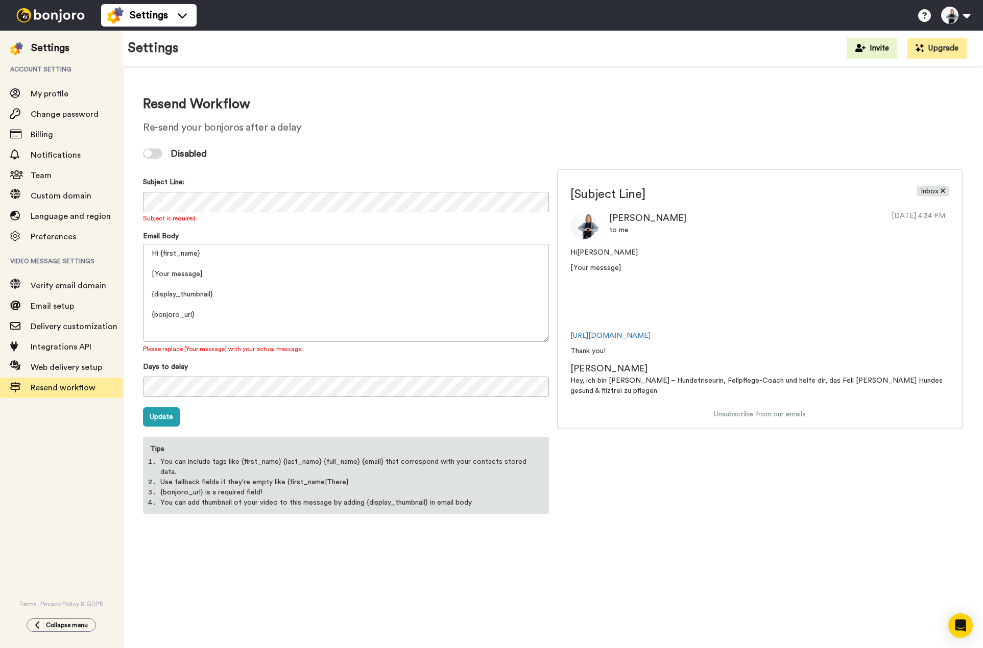
click at [157, 153] on div at bounding box center [152, 154] width 19 height 10
click at [52, 330] on span "Delivery customization" at bounding box center [74, 327] width 87 height 8
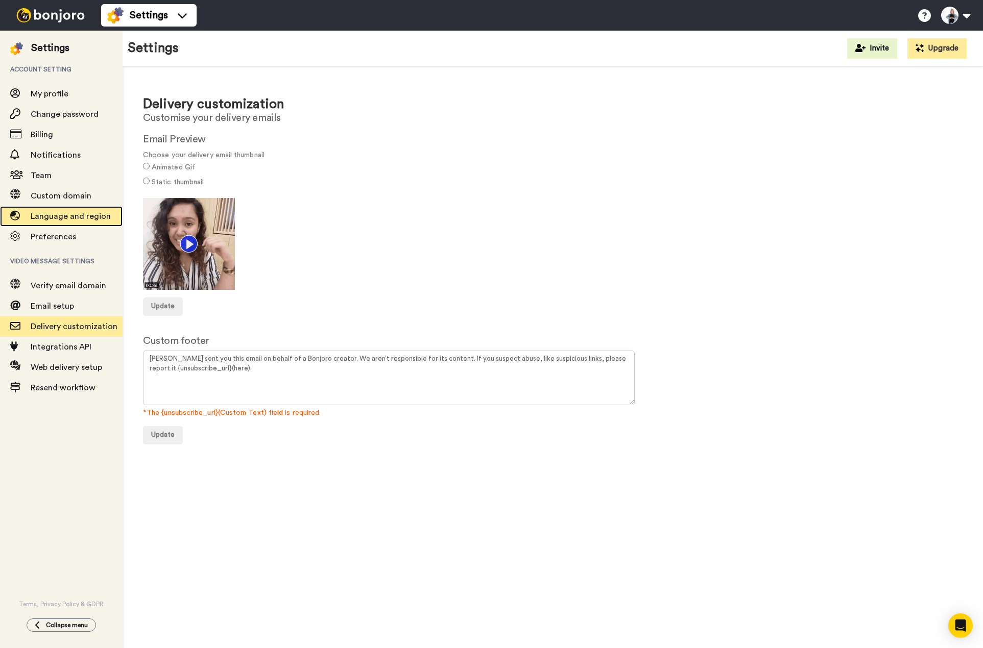
click at [59, 213] on span "Language and region" at bounding box center [71, 216] width 80 height 8
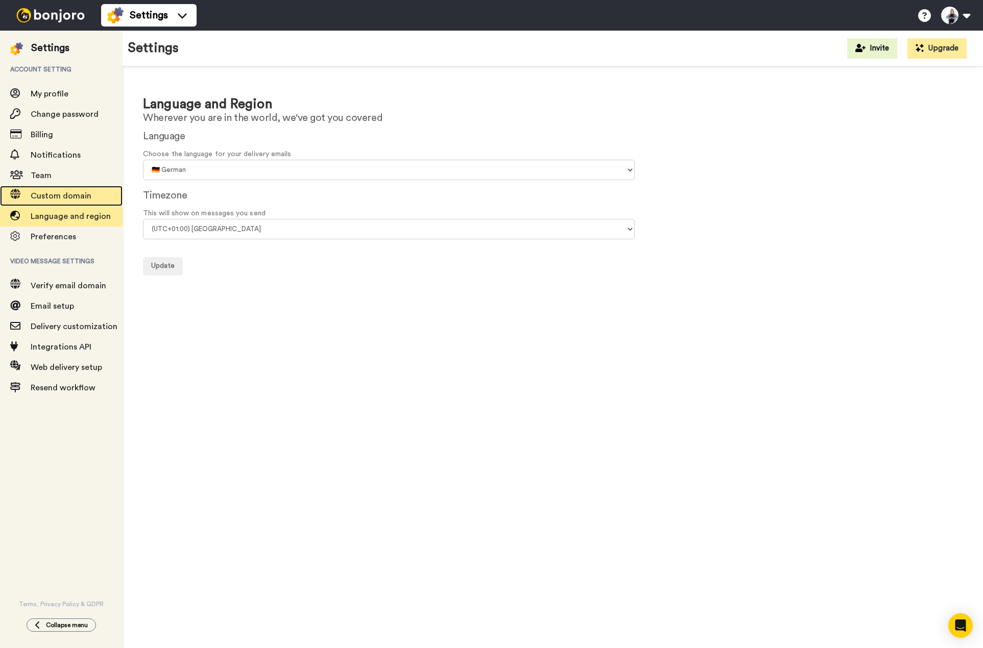
click at [46, 190] on span "Custom domain" at bounding box center [77, 196] width 92 height 12
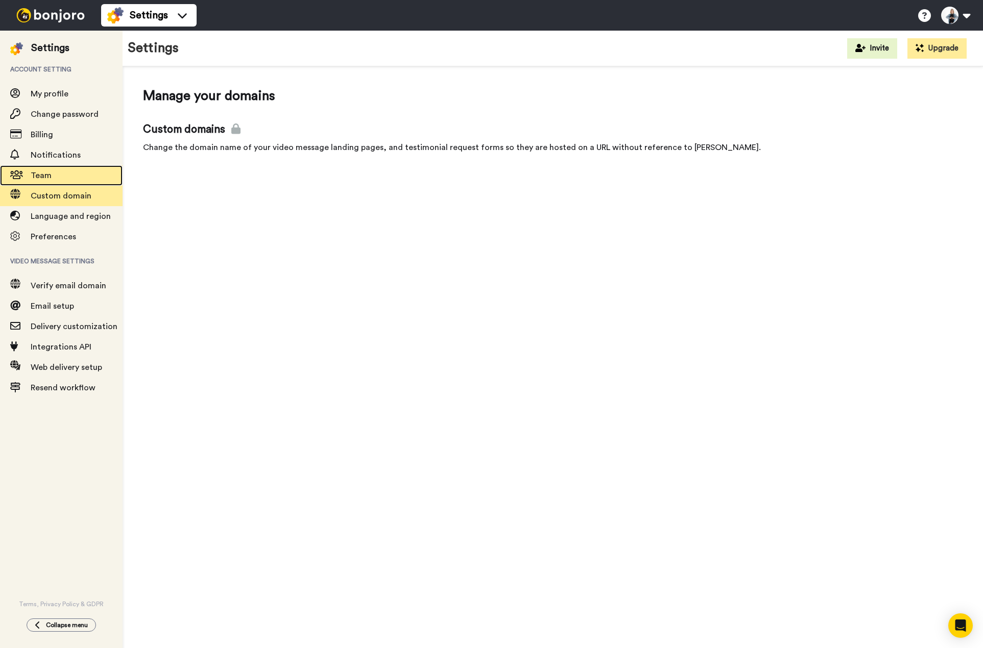
click at [38, 174] on span "Team" at bounding box center [41, 176] width 21 height 8
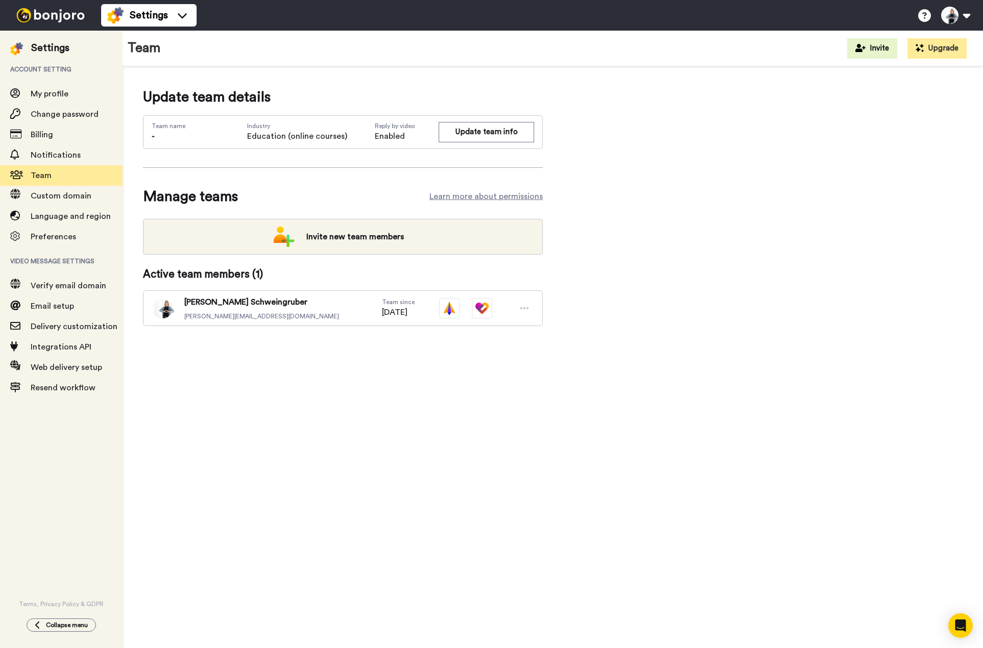
click at [520, 311] on icon at bounding box center [524, 308] width 9 height 10
click at [240, 302] on span "[PERSON_NAME]" at bounding box center [261, 302] width 155 height 12
click at [233, 321] on div "[PERSON_NAME] [PERSON_NAME][EMAIL_ADDRESS][DOMAIN_NAME] Team since [DATE]" at bounding box center [343, 308] width 400 height 36
click at [54, 158] on span "Notifications" at bounding box center [56, 155] width 50 height 8
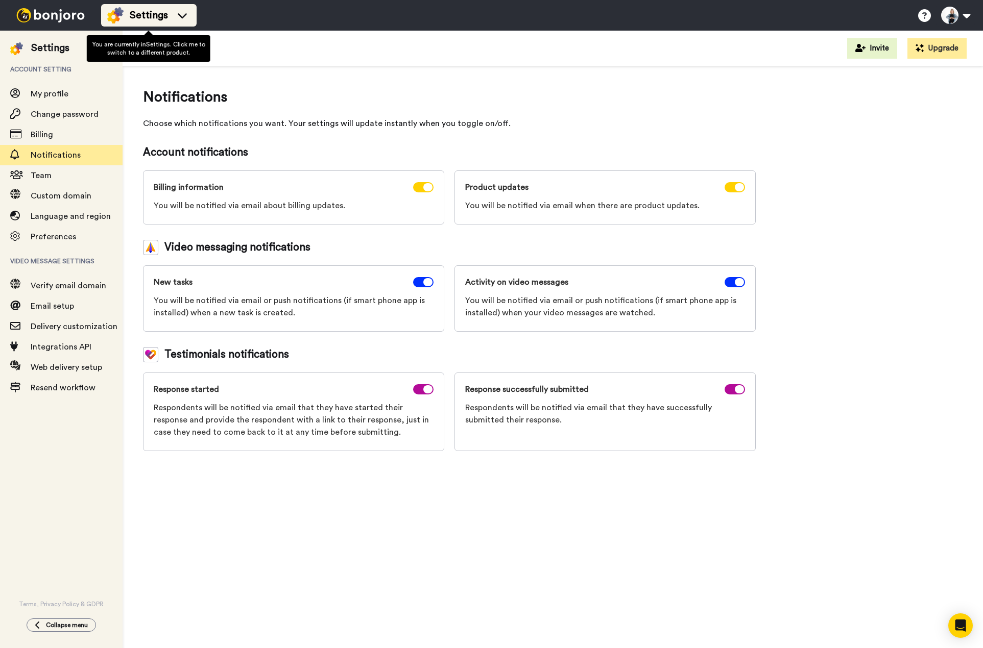
click at [159, 16] on span "Settings" at bounding box center [149, 15] width 38 height 14
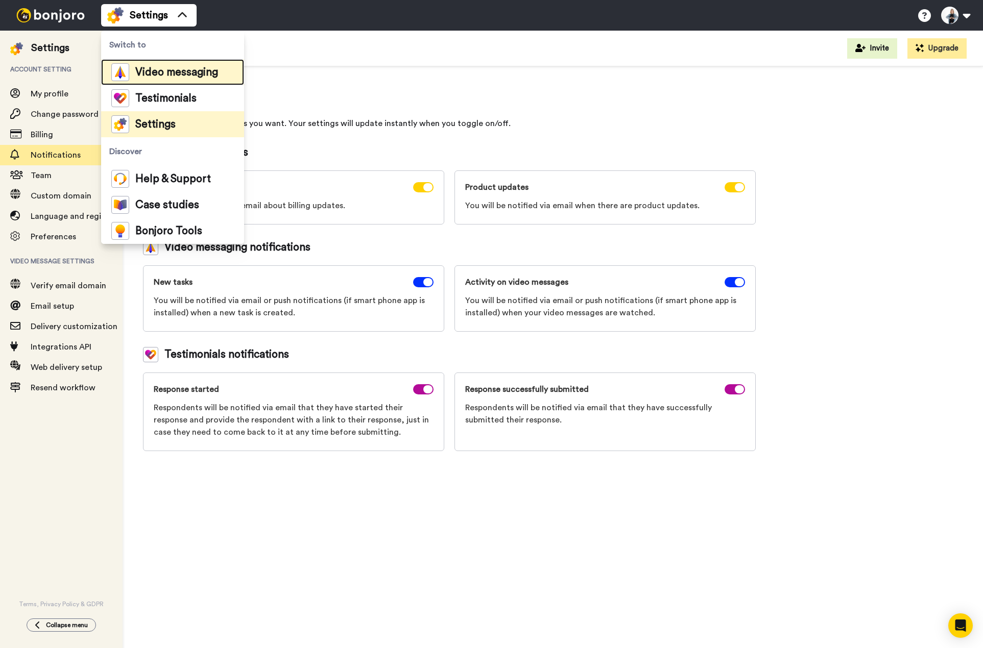
click at [145, 77] on span "Video messaging" at bounding box center [176, 72] width 83 height 10
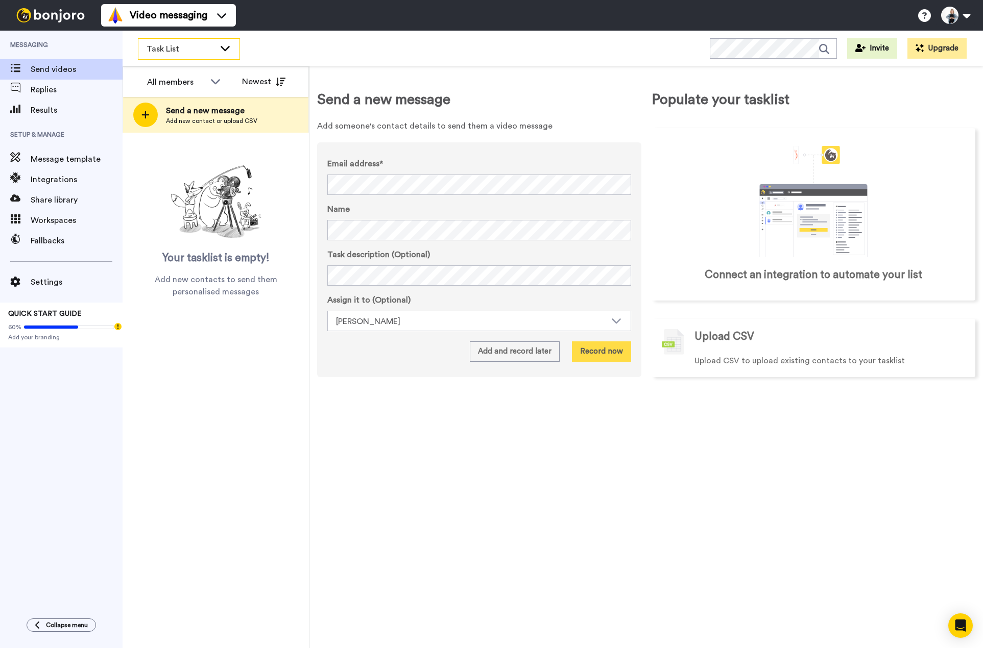
click at [231, 48] on icon at bounding box center [225, 48] width 12 height 10
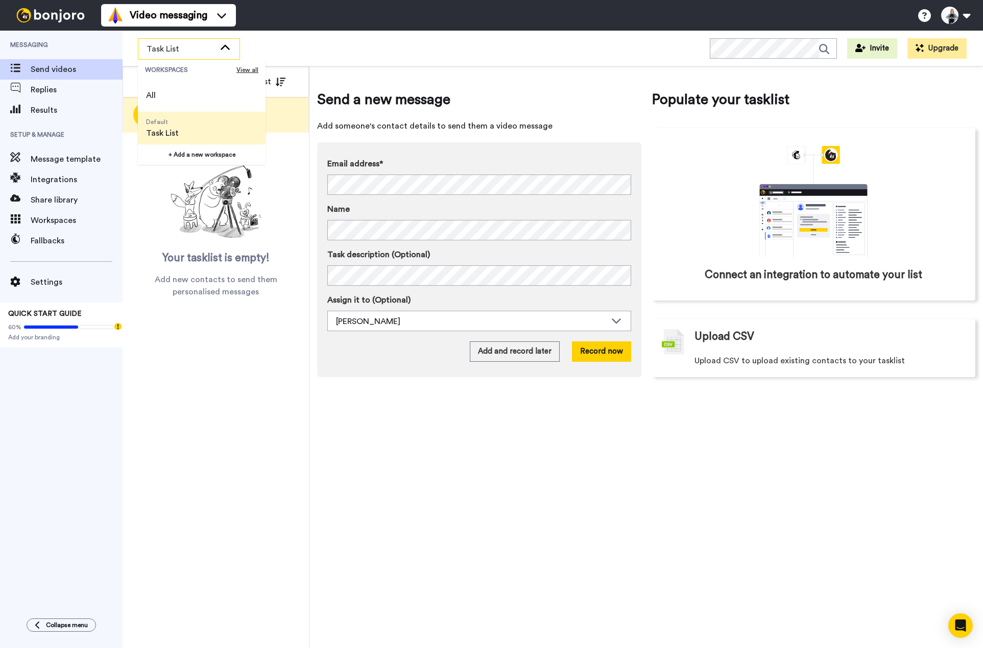
click at [163, 132] on span "Task List" at bounding box center [162, 133] width 33 height 12
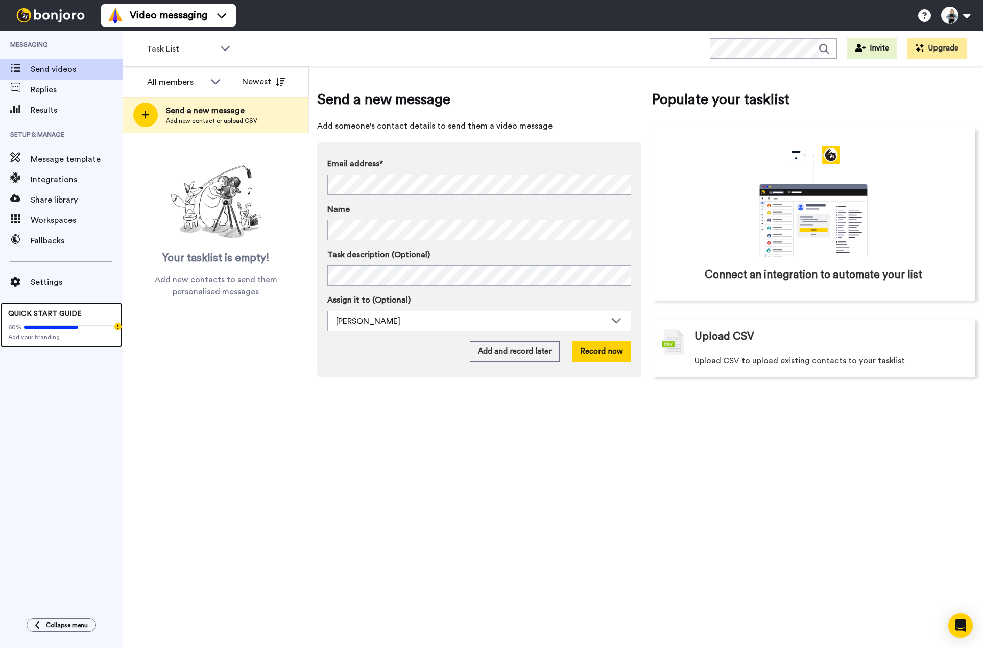
click at [72, 315] on span "QUICK START GUIDE" at bounding box center [45, 313] width 74 height 7
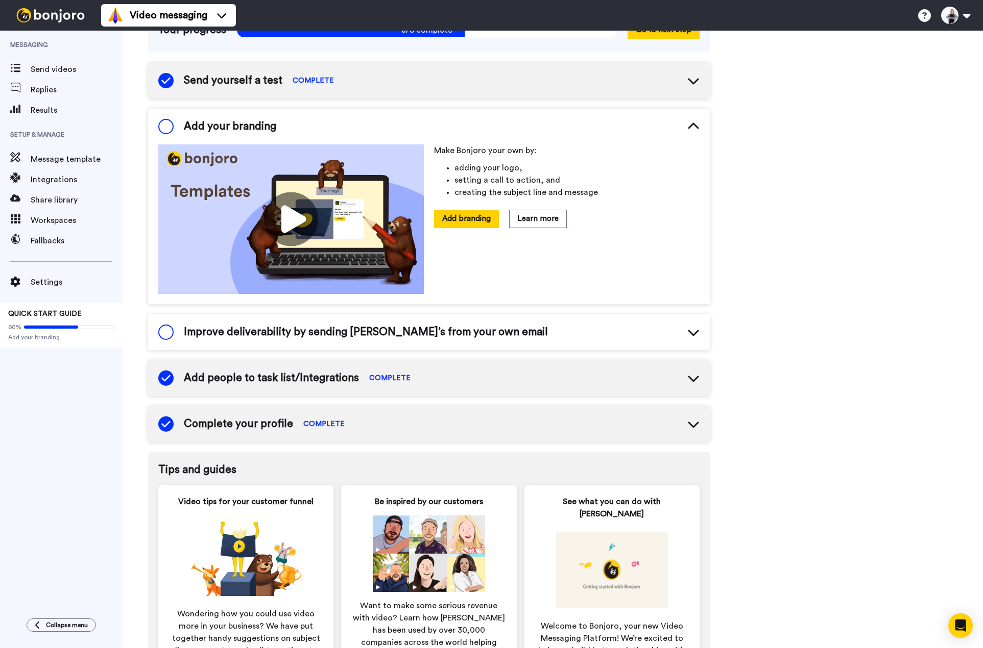
scroll to position [102, 0]
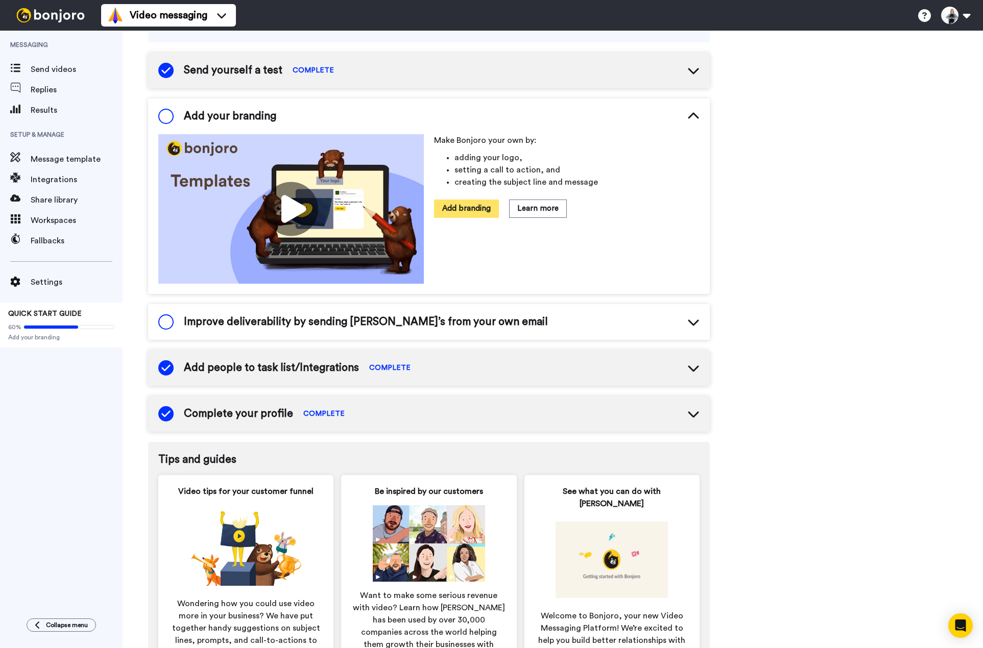
click at [459, 211] on button "Add branding" at bounding box center [466, 209] width 65 height 18
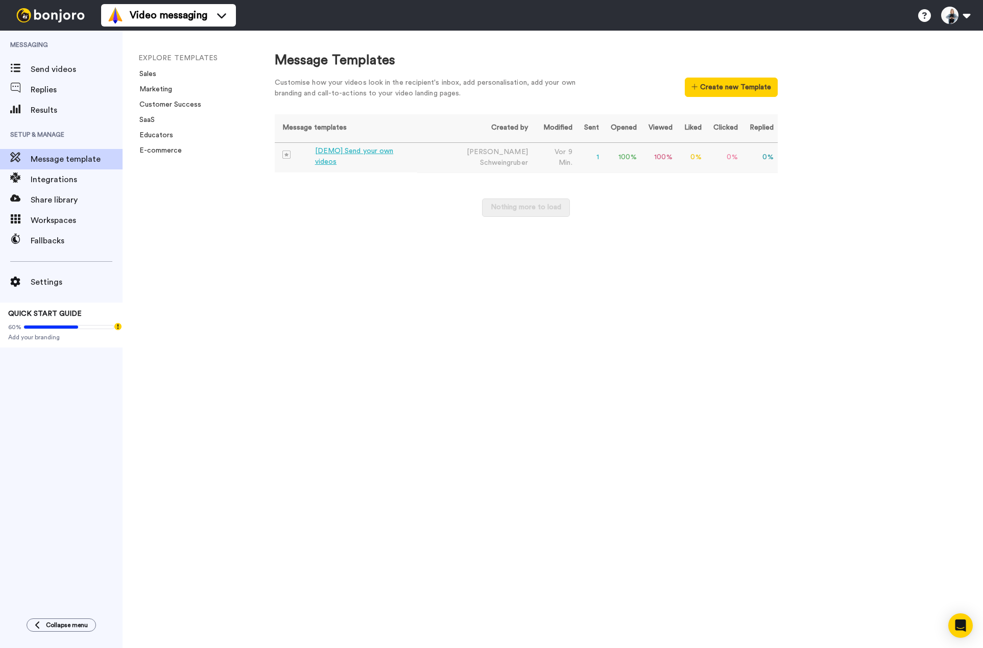
click at [372, 157] on div "[DEMO] Send your own videos" at bounding box center [364, 156] width 98 height 21
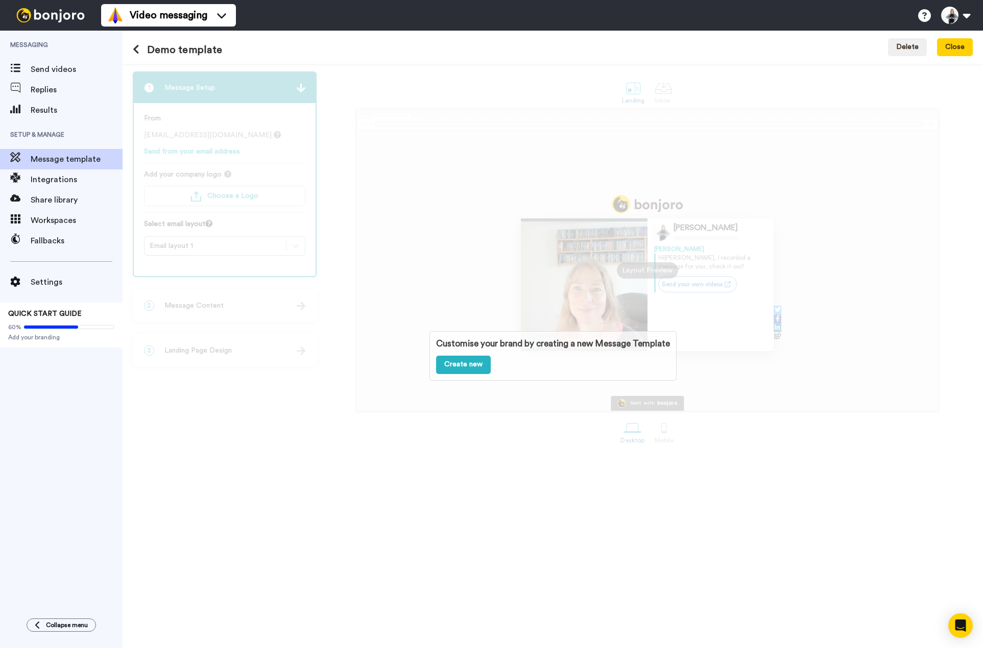
click at [234, 207] on div "Customise your brand by creating a new Message Template Create new" at bounding box center [553, 356] width 860 height 584
click at [898, 51] on button "Delete" at bounding box center [907, 47] width 39 height 18
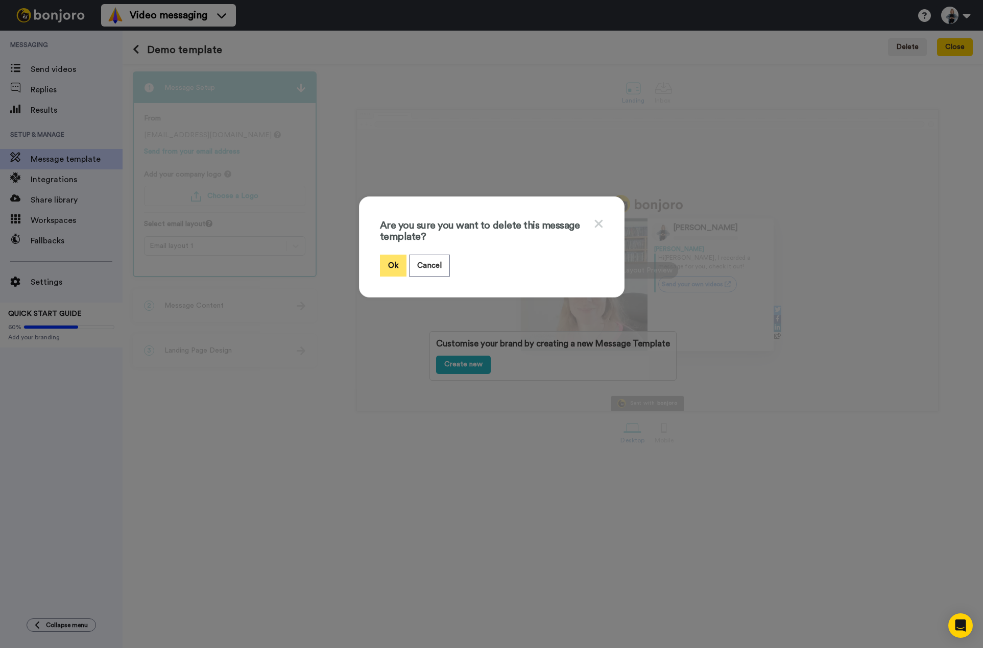
click at [380, 264] on button "Ok" at bounding box center [393, 266] width 27 height 22
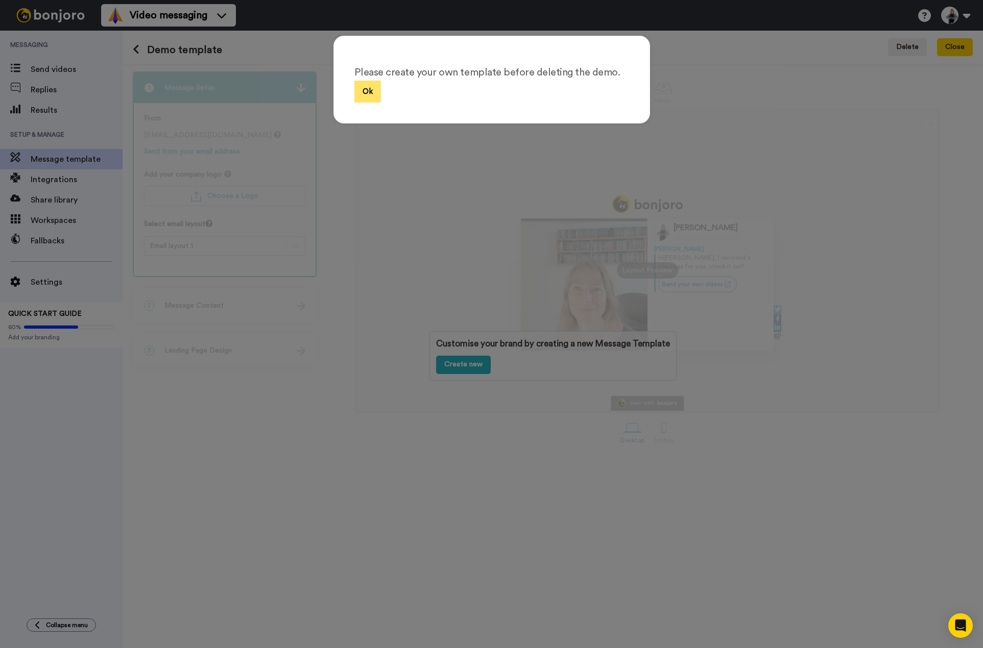
click at [359, 95] on button "Ok" at bounding box center [367, 92] width 27 height 22
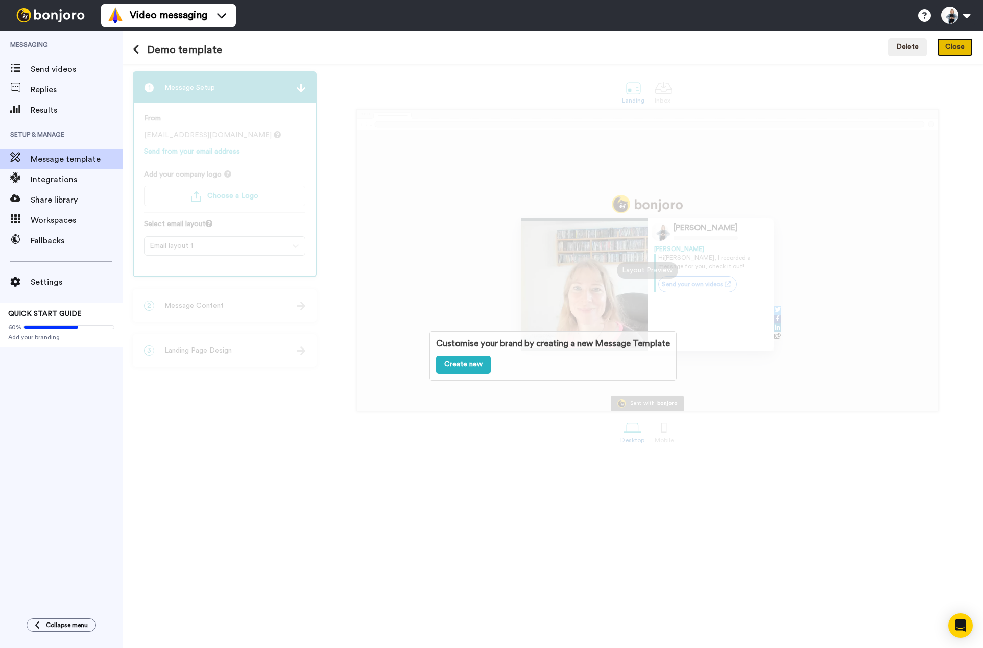
click at [956, 53] on button "Close" at bounding box center [955, 47] width 36 height 18
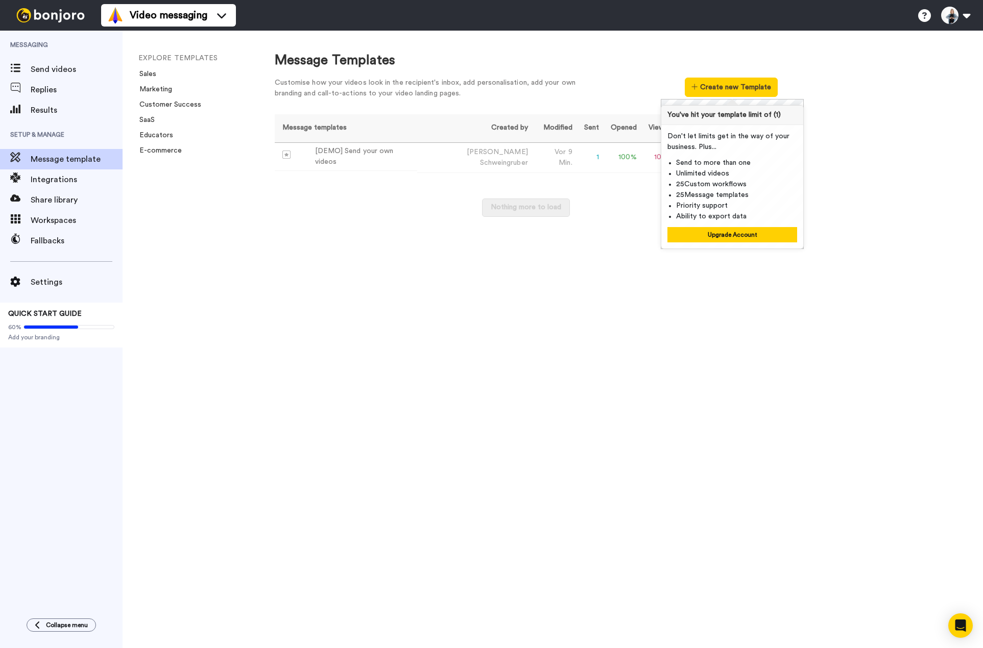
click at [615, 98] on div "Customise how your videos look in the recipient's inbox, add personalisation, a…" at bounding box center [526, 91] width 503 height 27
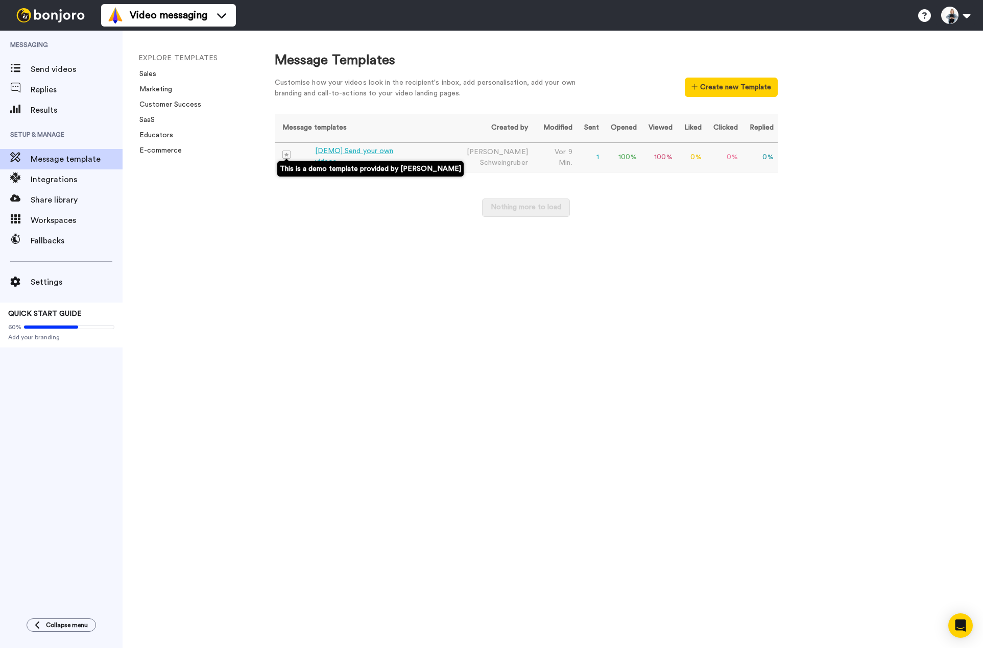
click at [285, 158] on img at bounding box center [286, 155] width 8 height 8
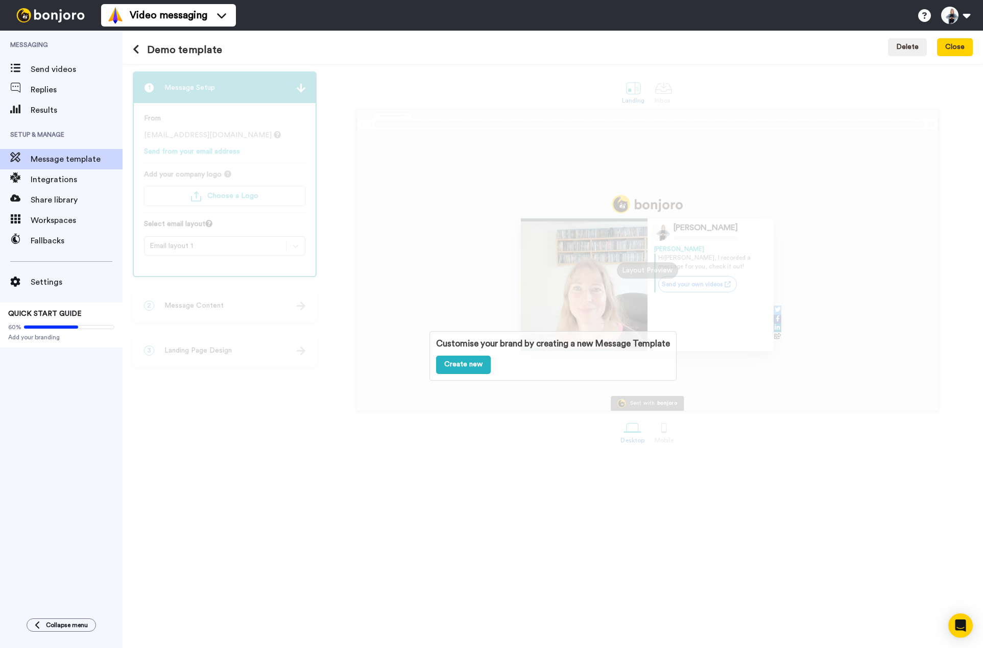
click at [250, 94] on div "Customise your brand by creating a new Message Template Create new" at bounding box center [553, 356] width 860 height 584
click at [218, 138] on div "Customise your brand by creating a new Message Template Create new" at bounding box center [553, 356] width 860 height 584
click at [219, 139] on div "Customise your brand by creating a new Message Template Create new" at bounding box center [553, 356] width 860 height 584
click at [216, 173] on div "Customise your brand by creating a new Message Template Create new" at bounding box center [553, 356] width 860 height 584
click at [219, 187] on div "Customise your brand by creating a new Message Template Create new" at bounding box center [553, 356] width 860 height 584
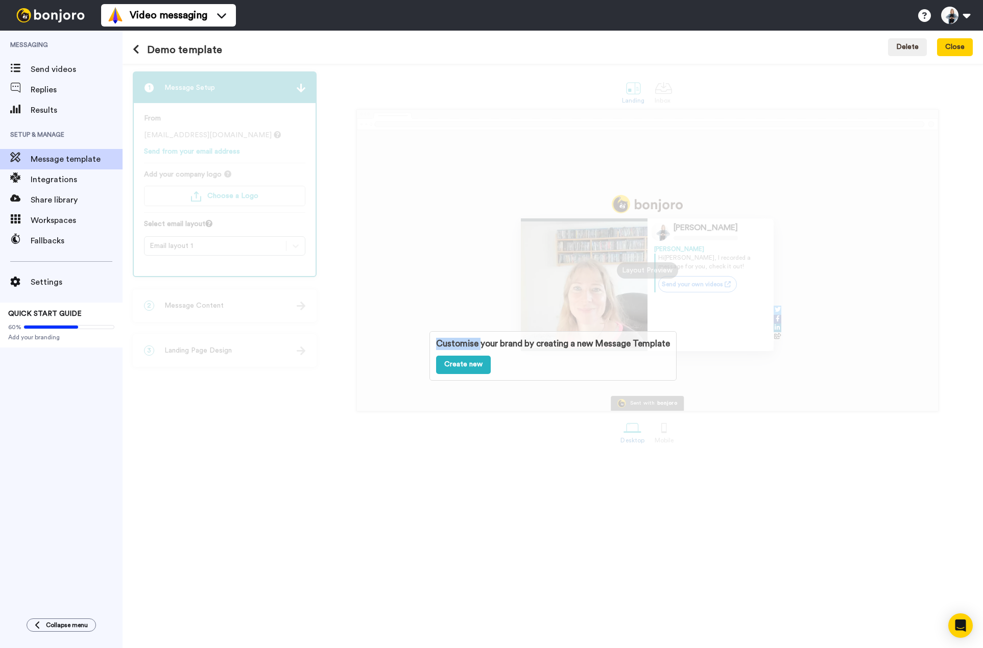
click at [220, 186] on div "Customise your brand by creating a new Message Template Create new" at bounding box center [553, 356] width 860 height 584
click at [221, 209] on div "Customise your brand by creating a new Message Template Create new" at bounding box center [553, 356] width 860 height 584
click at [184, 263] on div "Customise your brand by creating a new Message Template Create new" at bounding box center [553, 356] width 860 height 584
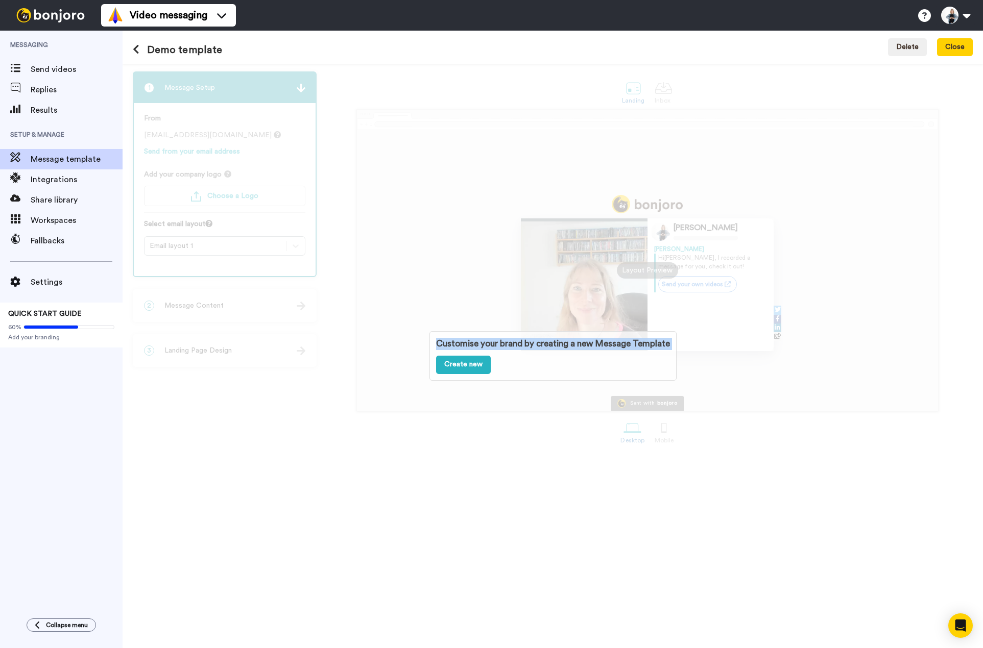
click at [241, 308] on div "Customise your brand by creating a new Message Template Create new" at bounding box center [553, 356] width 860 height 584
click at [300, 304] on div "Customise your brand by creating a new Message Template Create new" at bounding box center [553, 356] width 860 height 584
click at [663, 433] on div "Customise your brand by creating a new Message Template Create new" at bounding box center [553, 356] width 860 height 584
click at [912, 38] on button "Delete" at bounding box center [907, 47] width 39 height 18
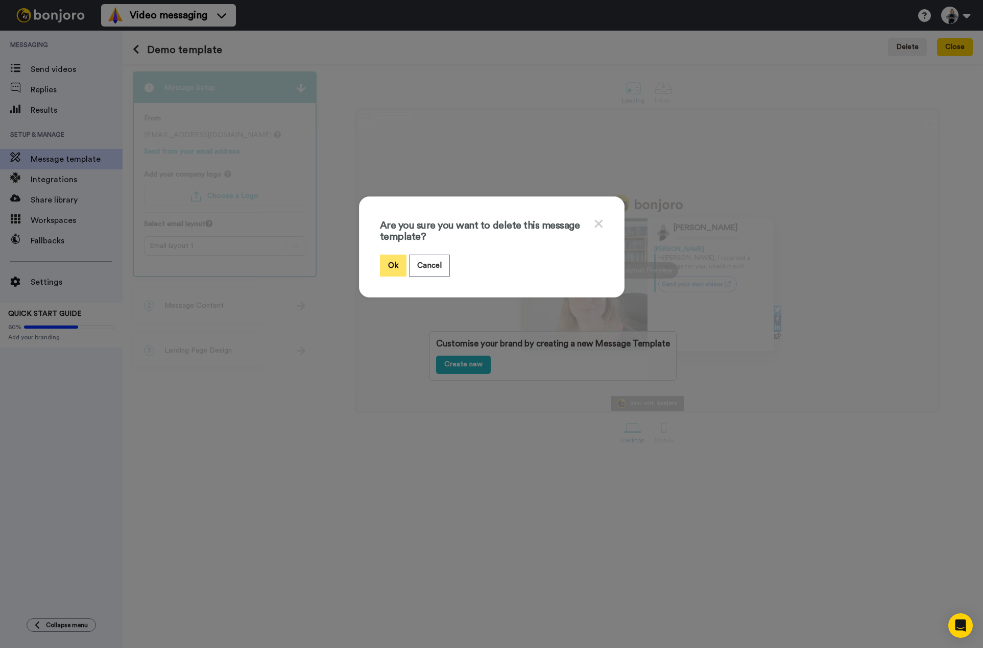
click at [390, 271] on button "Ok" at bounding box center [393, 266] width 27 height 22
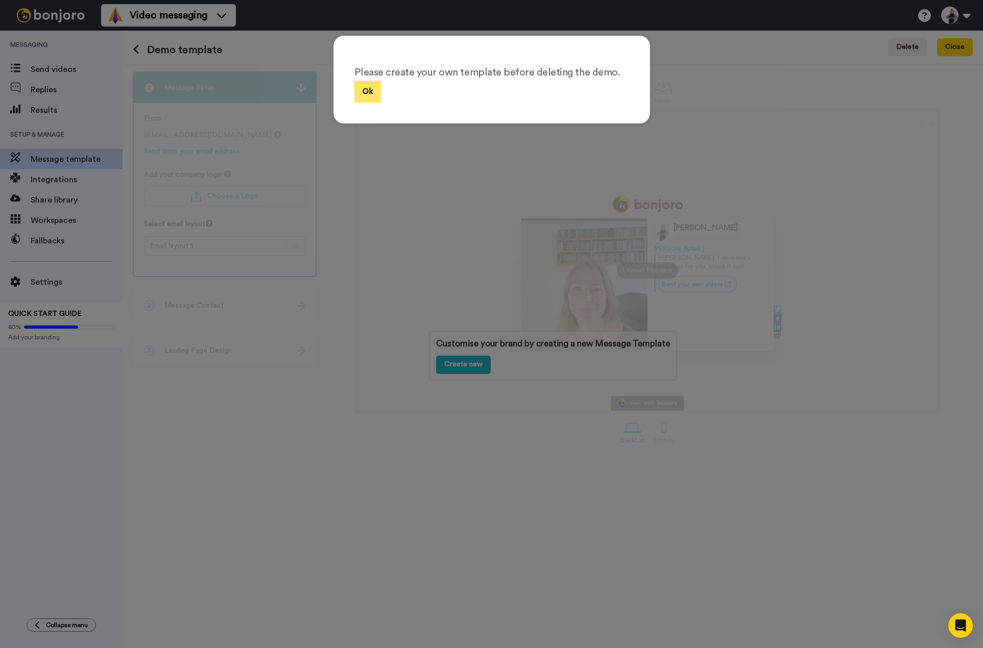
click at [361, 93] on button "Ok" at bounding box center [367, 92] width 27 height 22
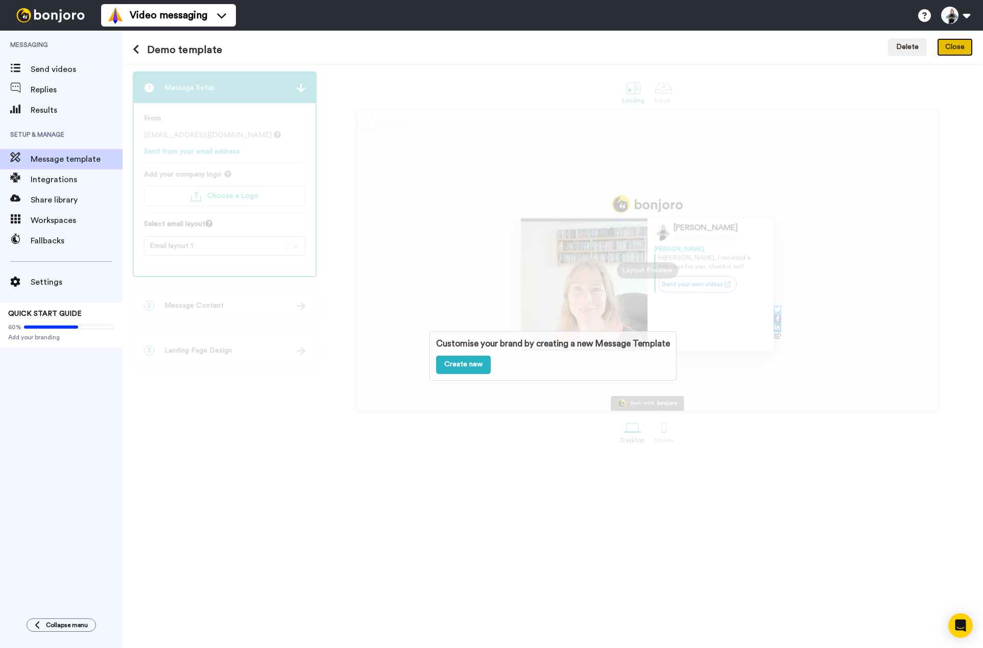
click at [945, 41] on button "Close" at bounding box center [955, 47] width 36 height 18
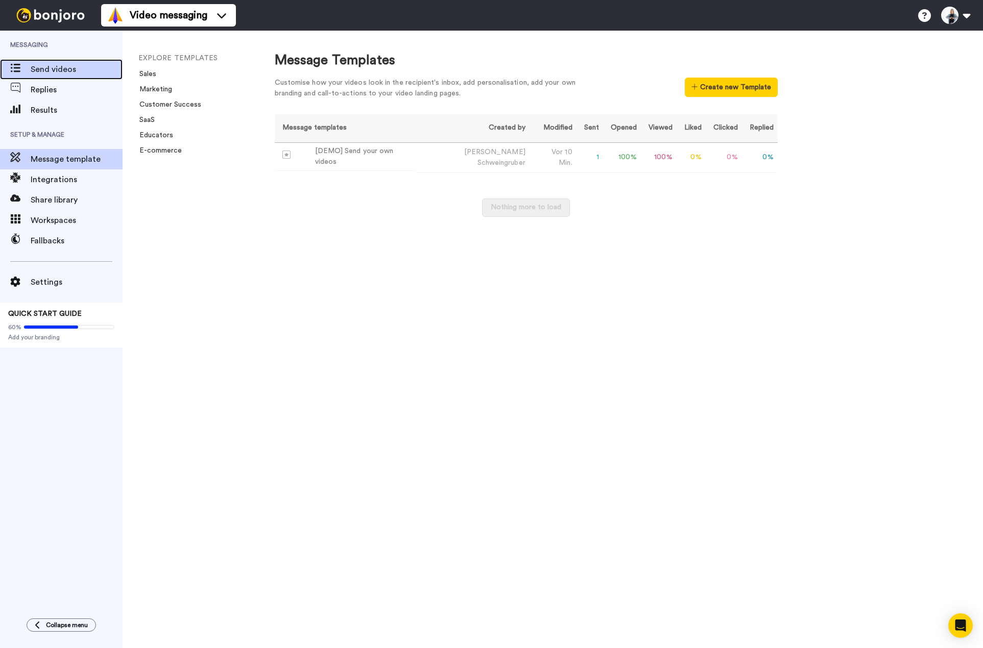
click at [17, 66] on icon at bounding box center [15, 68] width 10 height 9
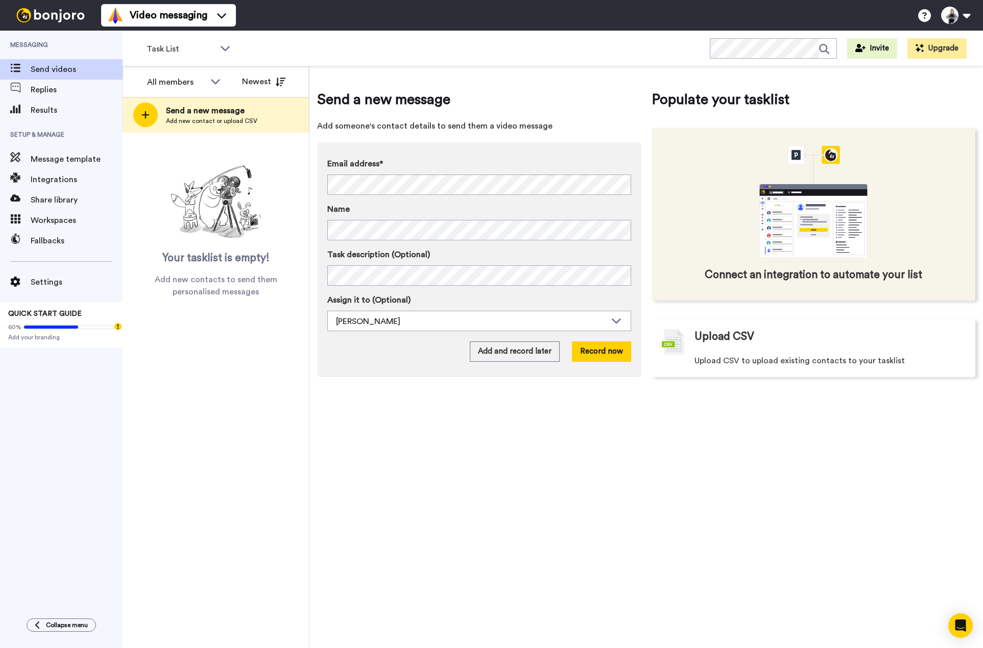
click at [819, 278] on span "Connect an integration to automate your list" at bounding box center [812, 274] width 217 height 15
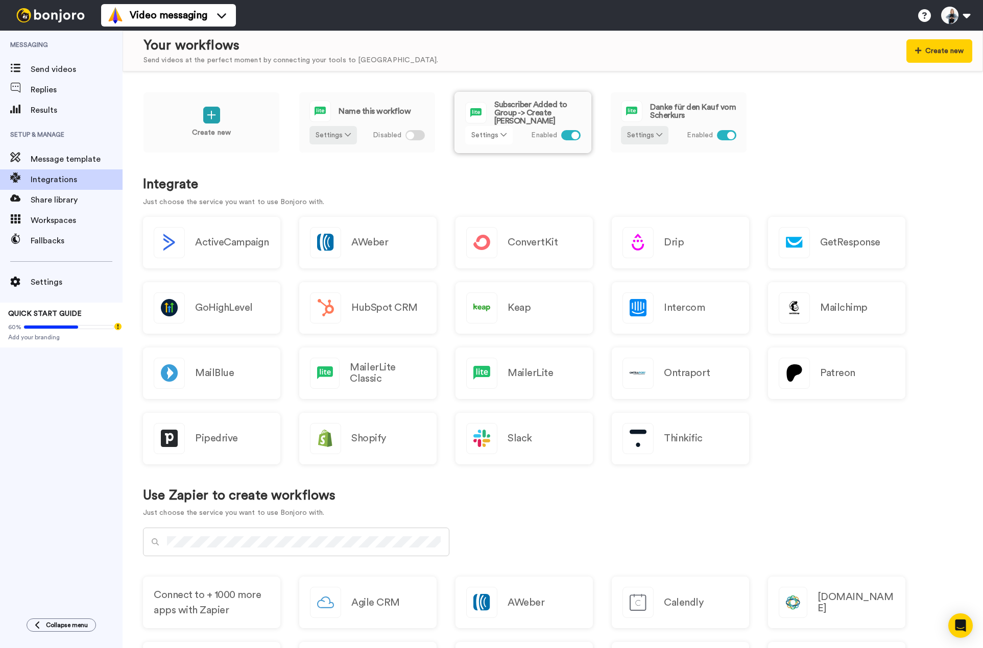
click at [491, 139] on button "Settings" at bounding box center [488, 135] width 47 height 18
click at [487, 156] on span "Edit" at bounding box center [481, 156] width 14 height 8
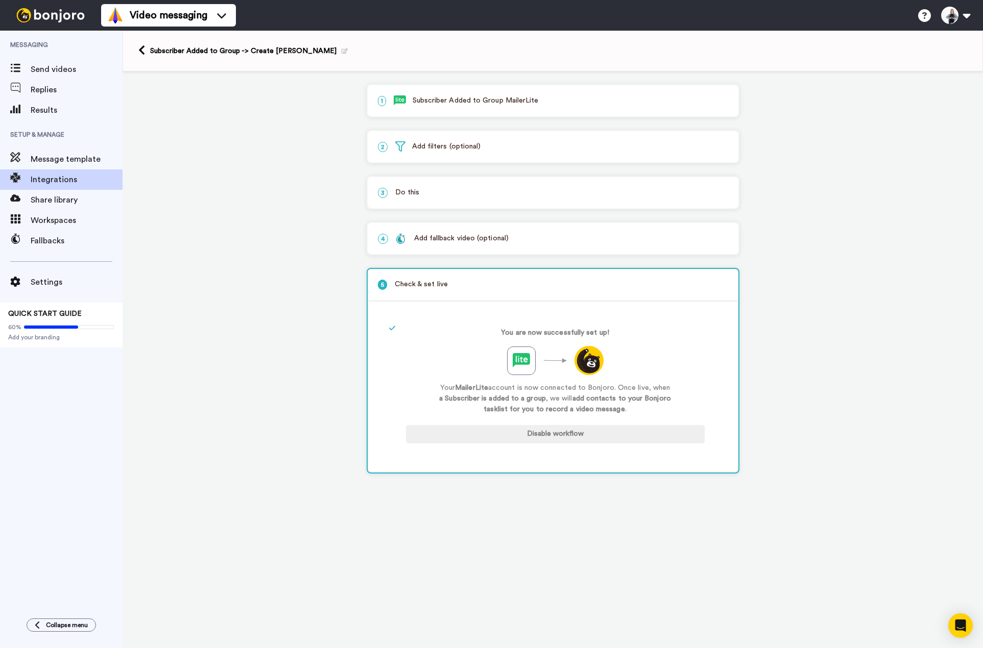
click at [471, 102] on p "1 Subscriber Added to Group MailerLite" at bounding box center [553, 100] width 350 height 11
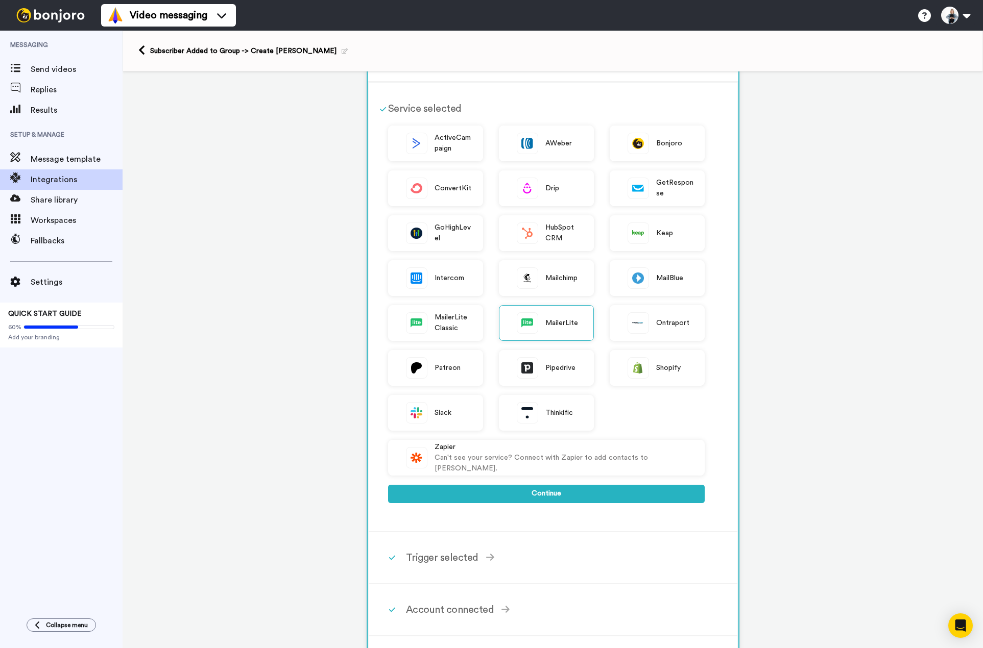
scroll to position [51, 0]
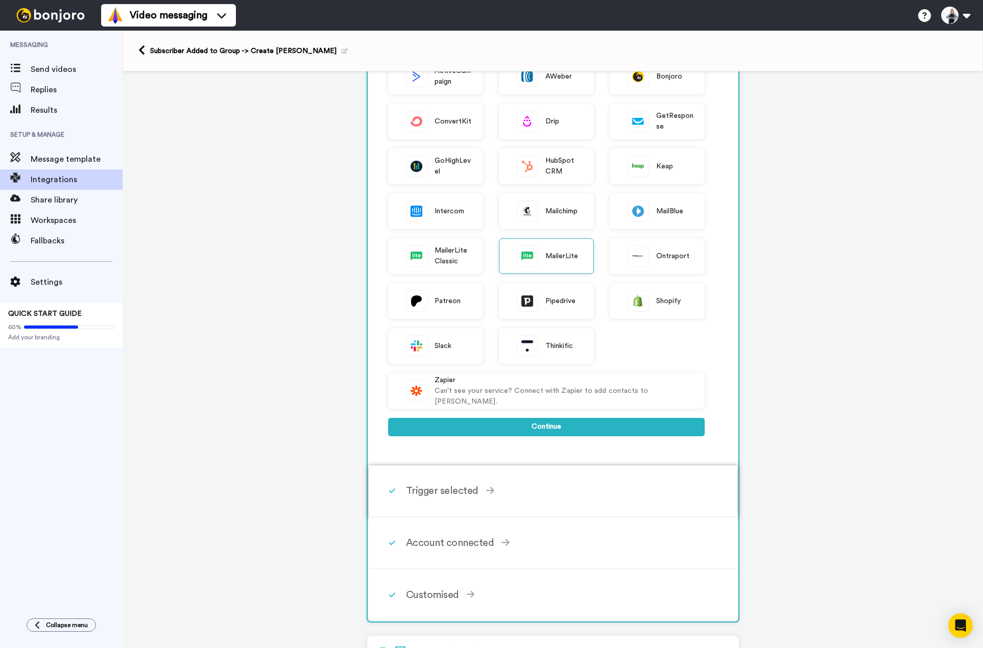
click at [461, 493] on div "Trigger selected" at bounding box center [555, 490] width 299 height 15
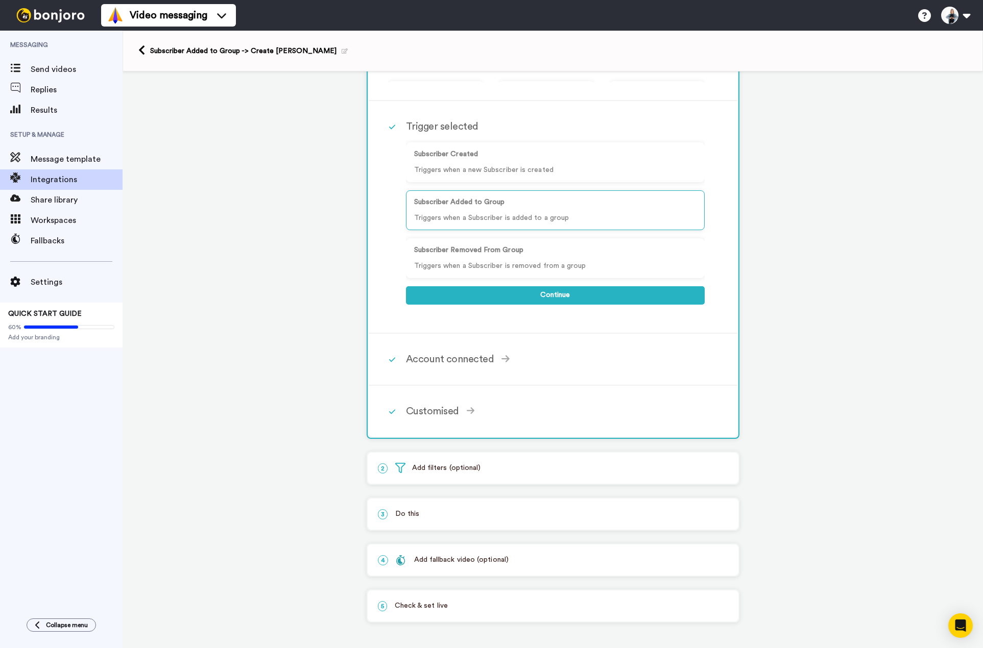
scroll to position [69, 0]
click at [493, 364] on div "Account connected" at bounding box center [555, 359] width 299 height 15
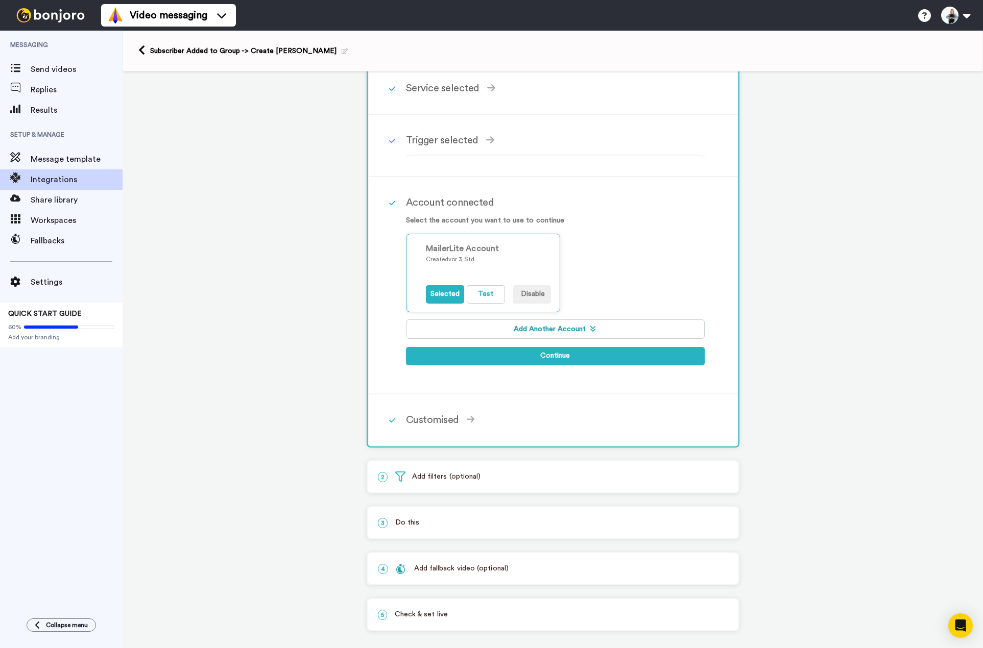
scroll to position [54, 0]
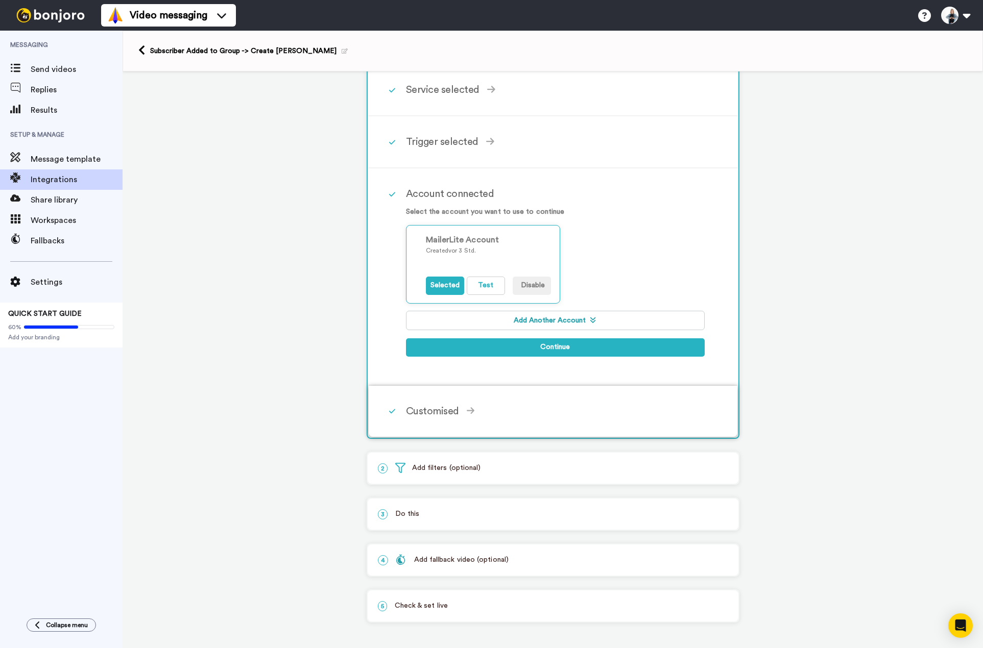
click at [459, 410] on div "Customised" at bounding box center [555, 411] width 299 height 15
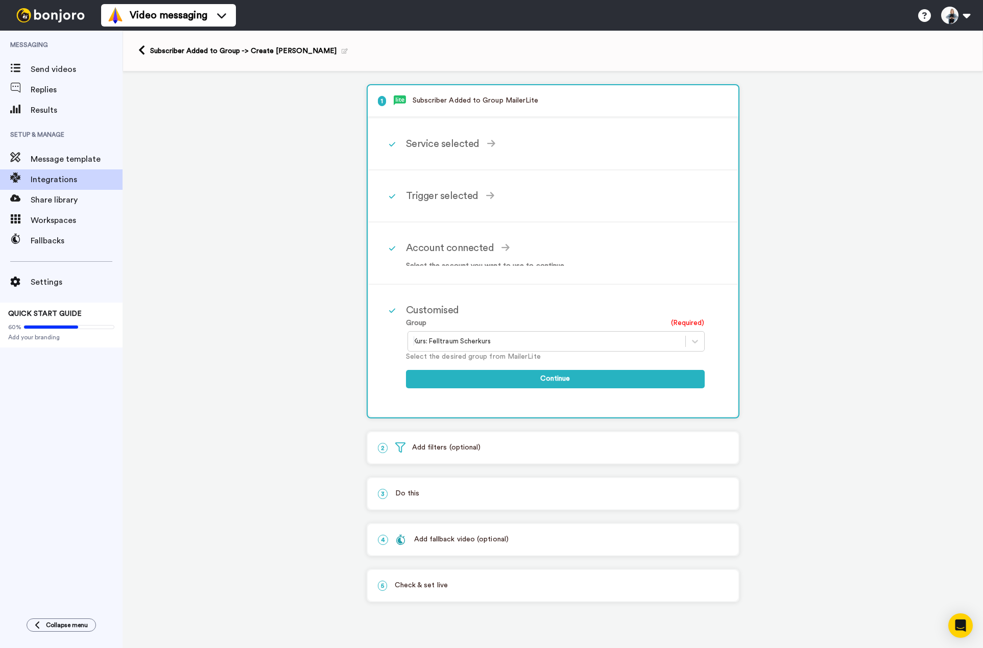
scroll to position [0, 0]
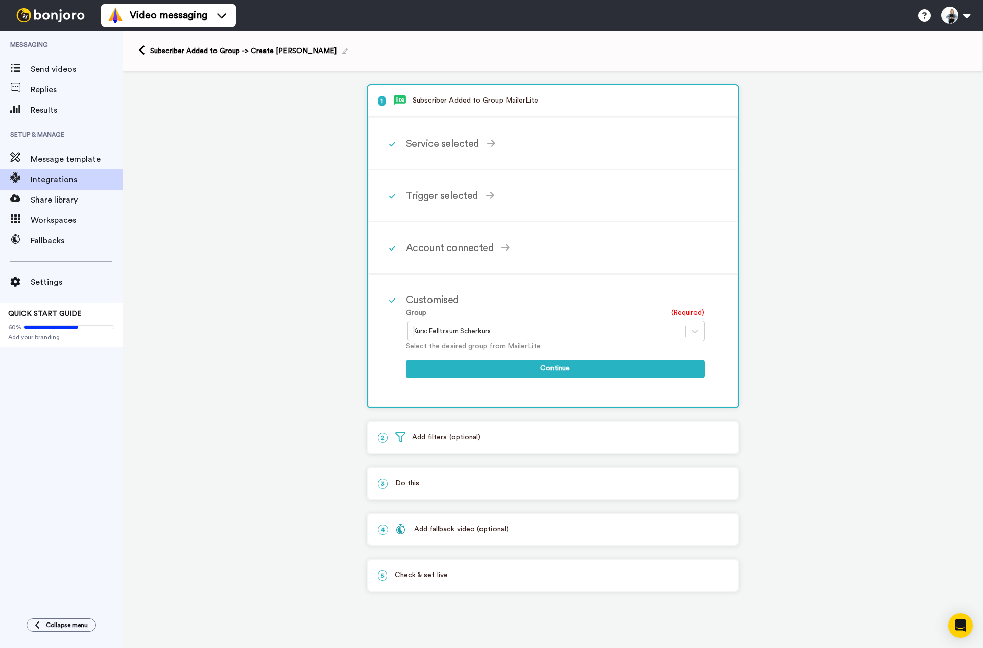
drag, startPoint x: 491, startPoint y: 529, endPoint x: 486, endPoint y: 539, distance: 10.5
click at [491, 530] on div "Add fallback video (optional)" at bounding box center [452, 529] width 113 height 11
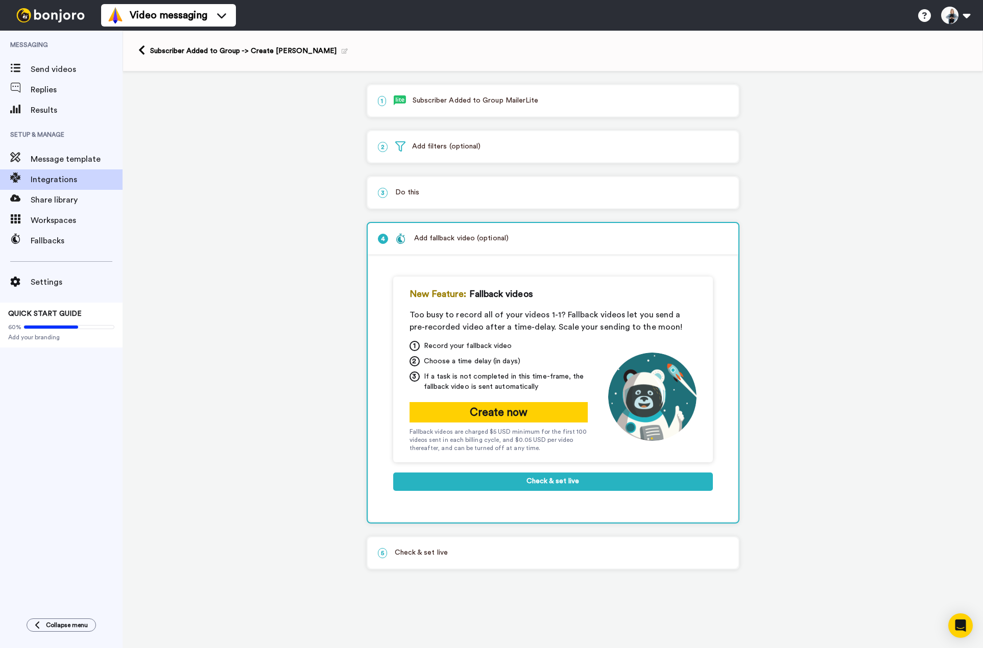
click at [410, 553] on p "5 Check & set live" at bounding box center [553, 553] width 350 height 11
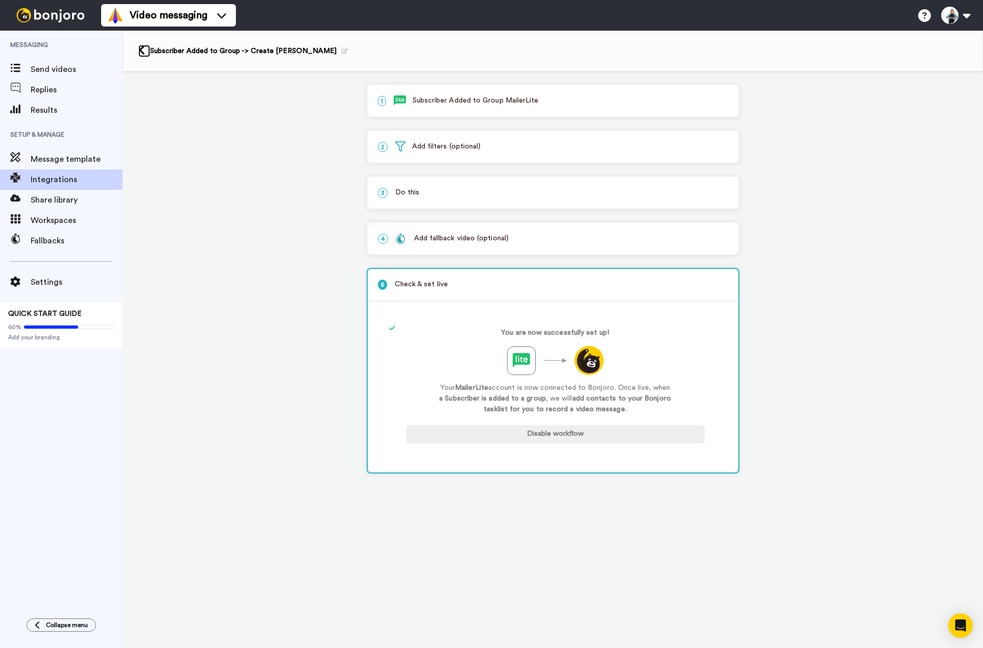
click at [147, 52] on link at bounding box center [144, 51] width 12 height 12
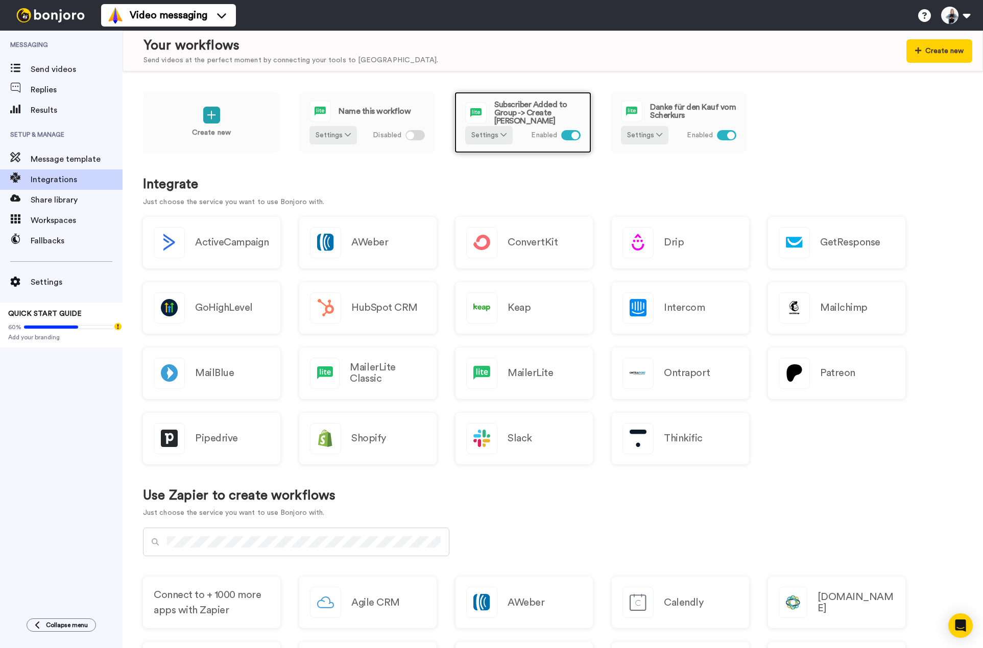
drag, startPoint x: 502, startPoint y: 123, endPoint x: 502, endPoint y: 105, distance: 18.4
click at [502, 105] on span "Subscriber Added to Group -> Create [PERSON_NAME]" at bounding box center [537, 113] width 86 height 25
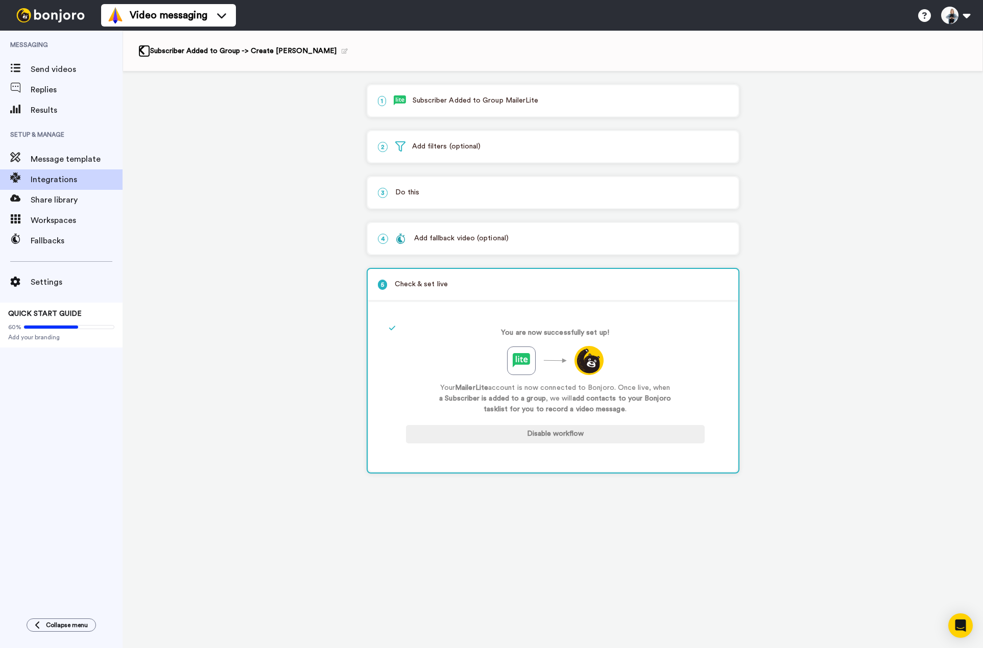
click at [139, 53] on icon at bounding box center [141, 50] width 7 height 11
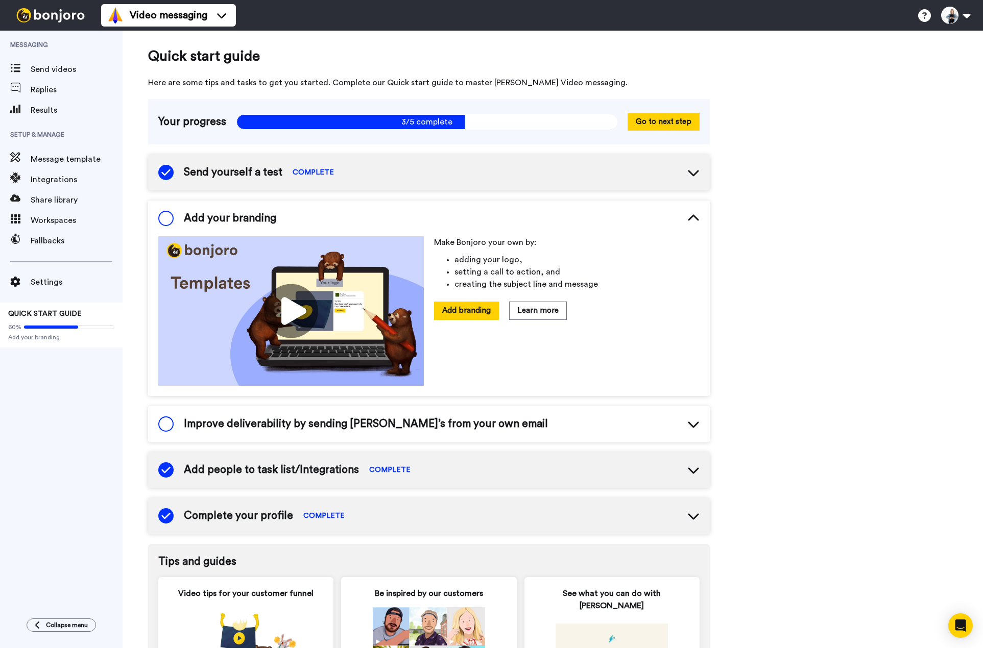
click at [167, 221] on span at bounding box center [165, 218] width 15 height 15
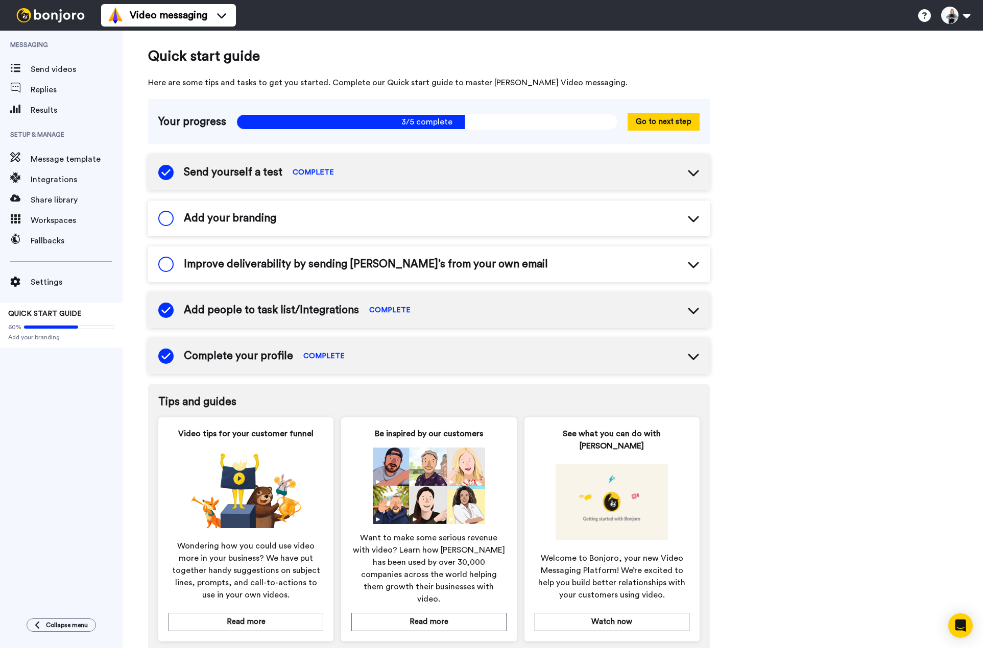
click at [166, 221] on span at bounding box center [165, 218] width 15 height 15
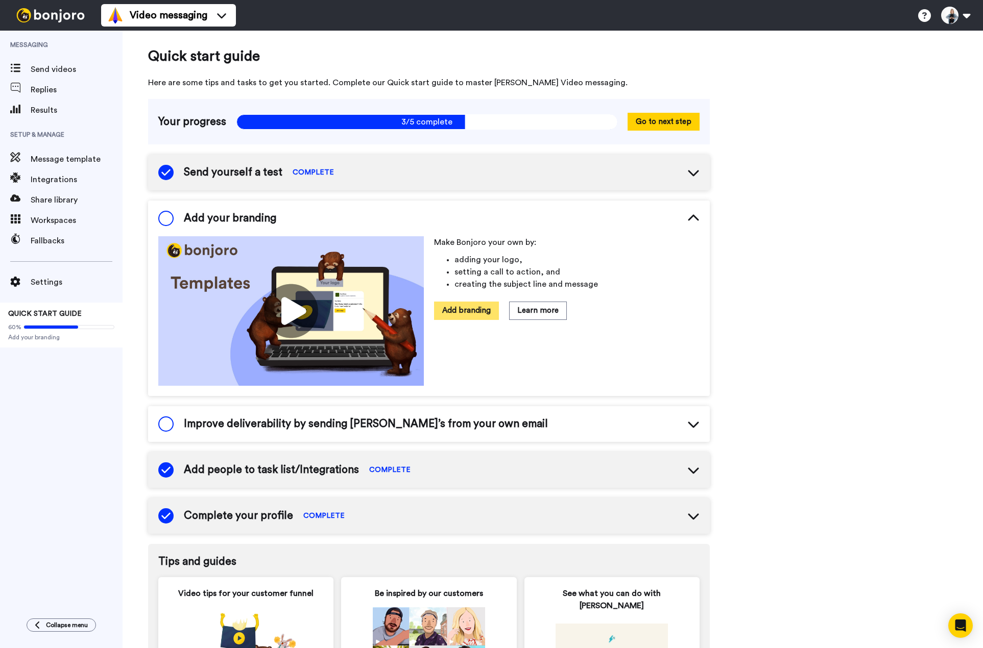
click at [488, 318] on button "Add branding" at bounding box center [466, 311] width 65 height 18
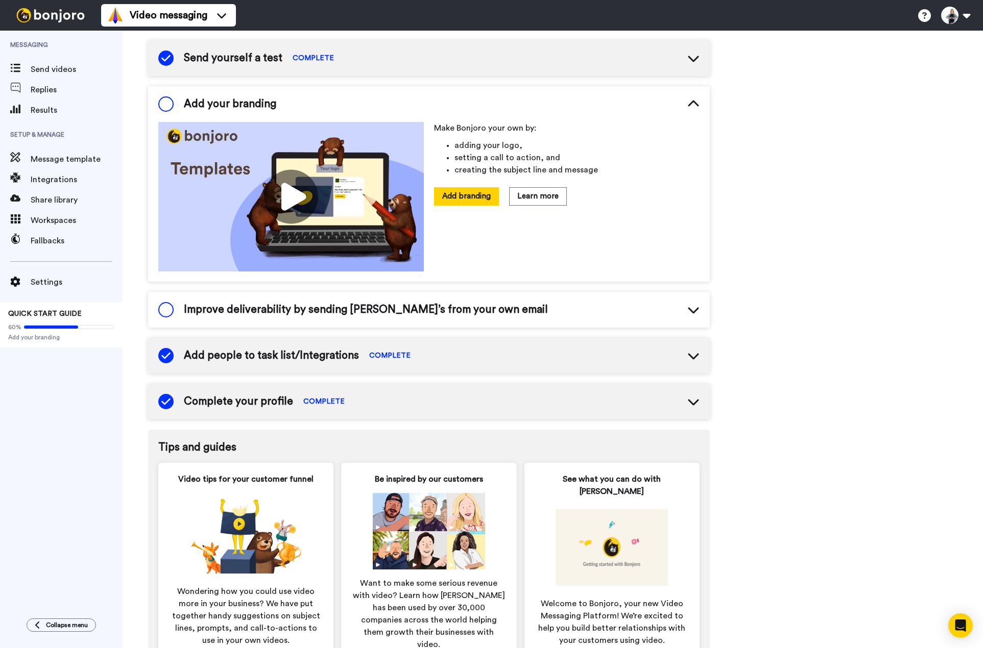
scroll to position [176, 0]
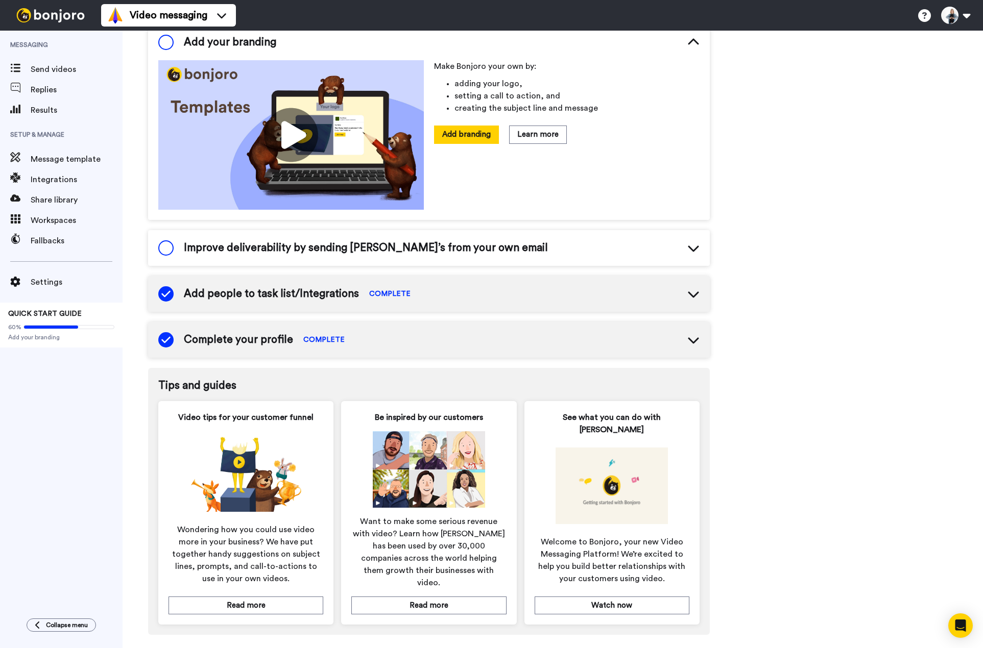
click at [329, 240] on span "Improve deliverability by sending Bonjoro’s from your own email" at bounding box center [366, 247] width 364 height 15
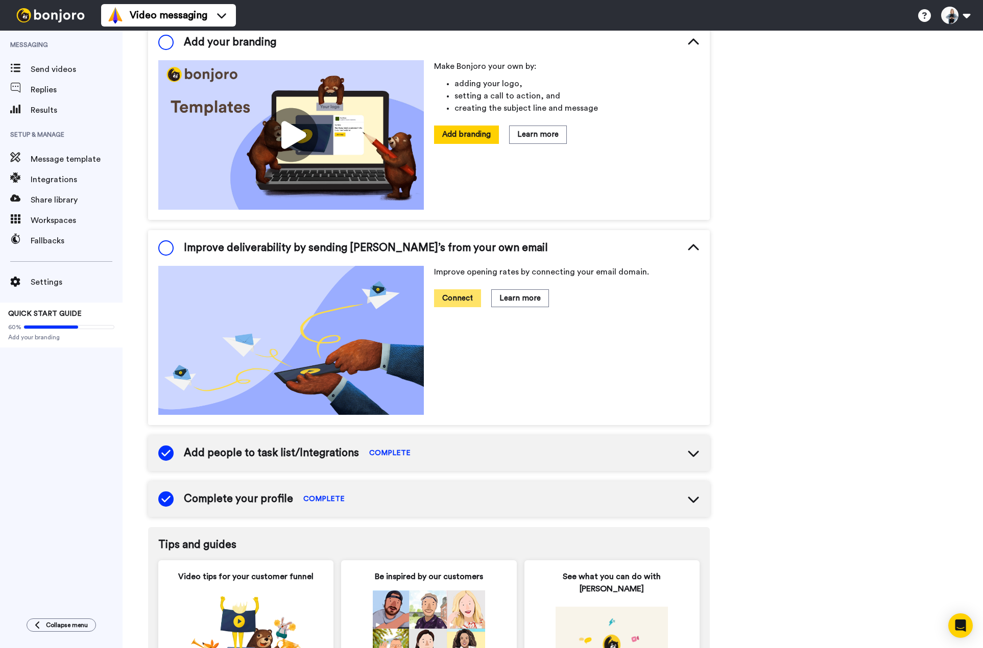
click at [451, 299] on button "Connect" at bounding box center [457, 298] width 47 height 18
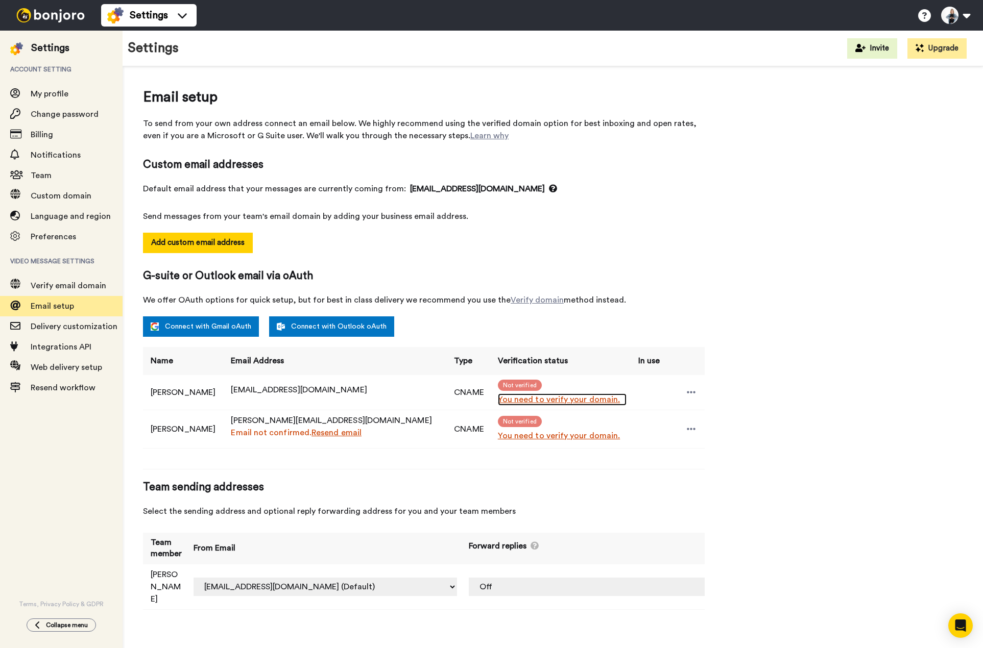
click at [522, 400] on link "You need to verify your domain." at bounding box center [562, 400] width 129 height 12
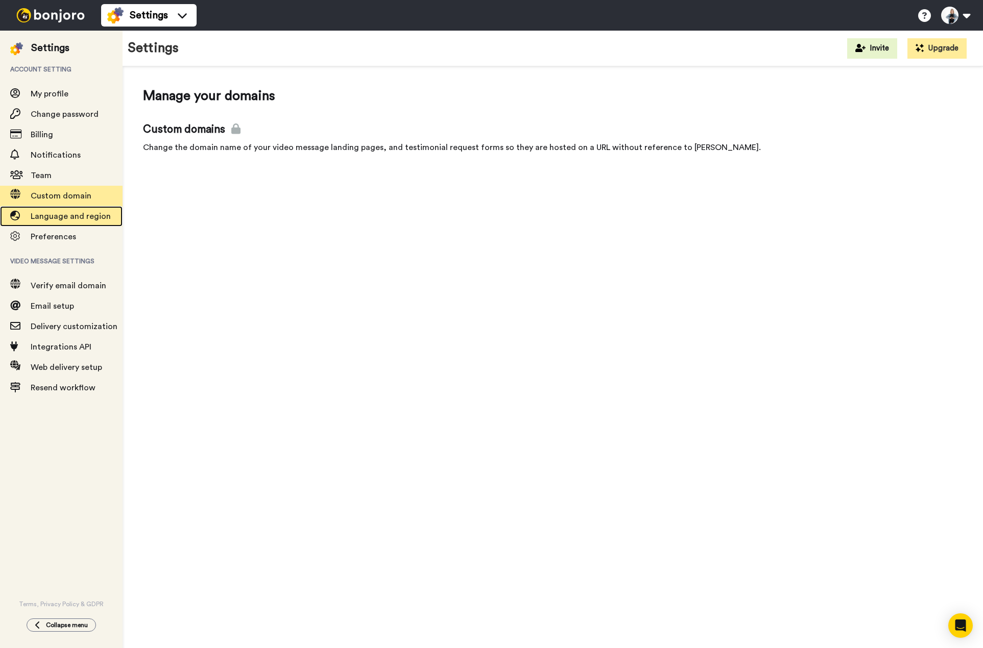
click at [55, 218] on span "Language and region" at bounding box center [71, 216] width 80 height 8
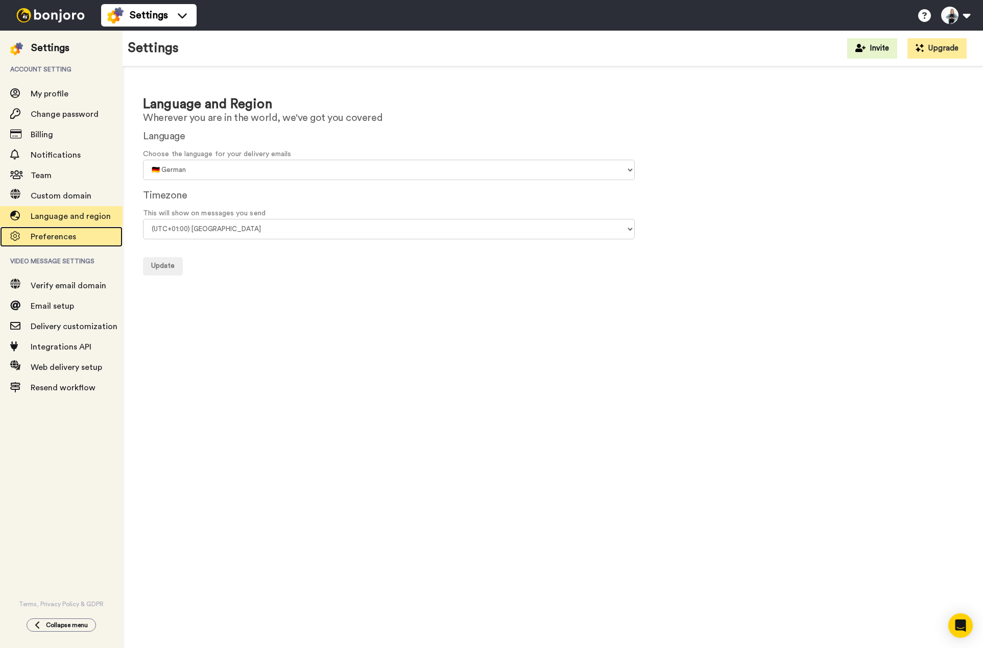
click at [20, 237] on icon at bounding box center [15, 236] width 10 height 10
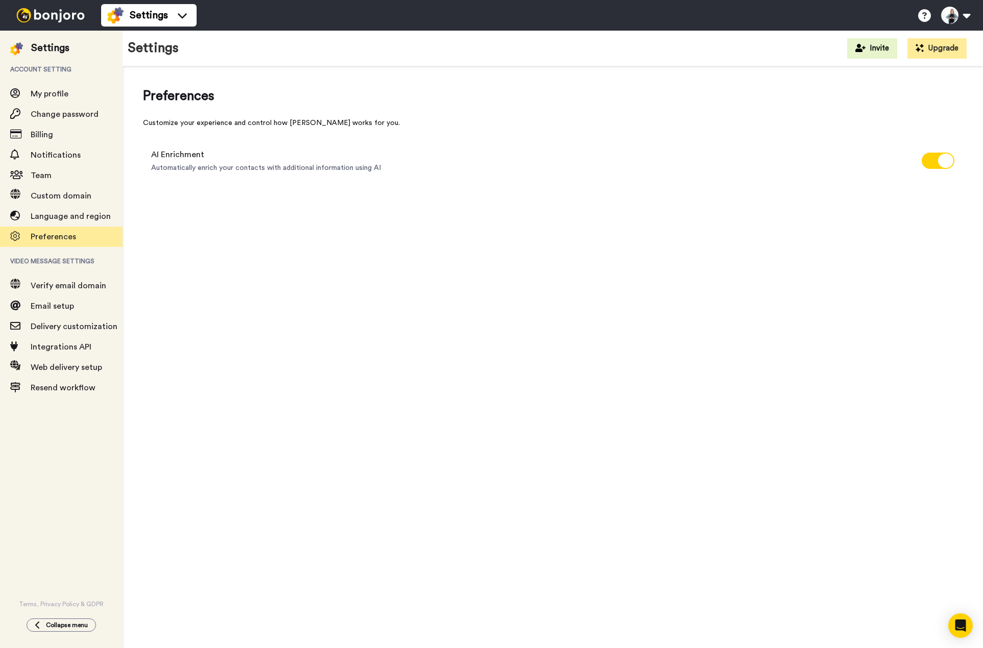
click at [26, 46] on div at bounding box center [20, 48] width 21 height 14
